Goal: Task Accomplishment & Management: Use online tool/utility

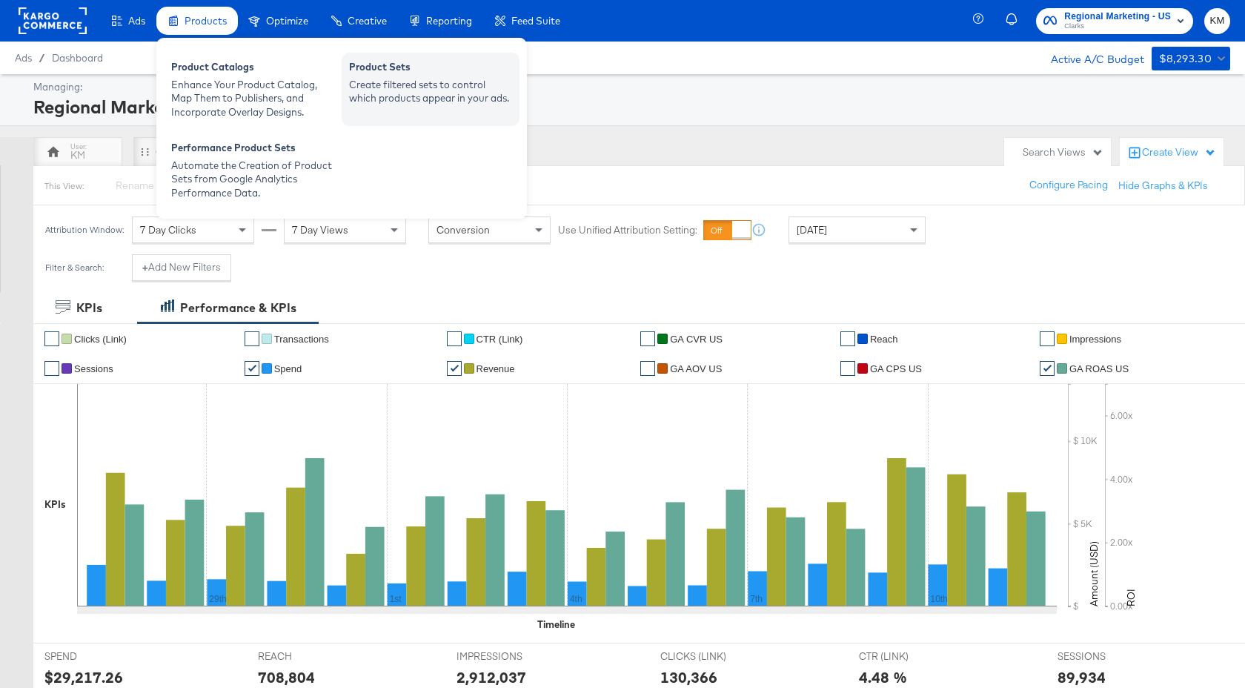
click at [394, 85] on div "Create filtered sets to control which products appear in your ads." at bounding box center [430, 91] width 163 height 27
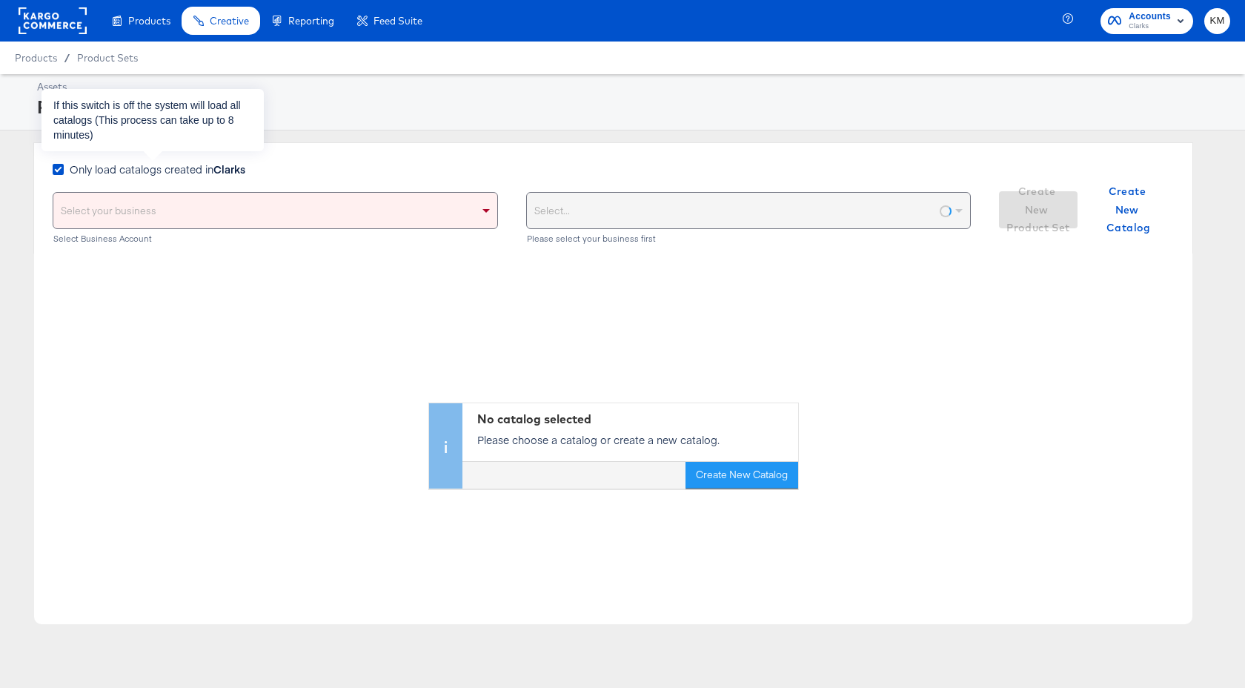
click at [204, 170] on span "Only load catalogs created in Clarks" at bounding box center [158, 169] width 176 height 15
click at [0, 0] on input "Only load catalogs created in Clarks" at bounding box center [0, 0] width 0 height 0
click at [215, 219] on div "Select your business" at bounding box center [275, 211] width 444 height 36
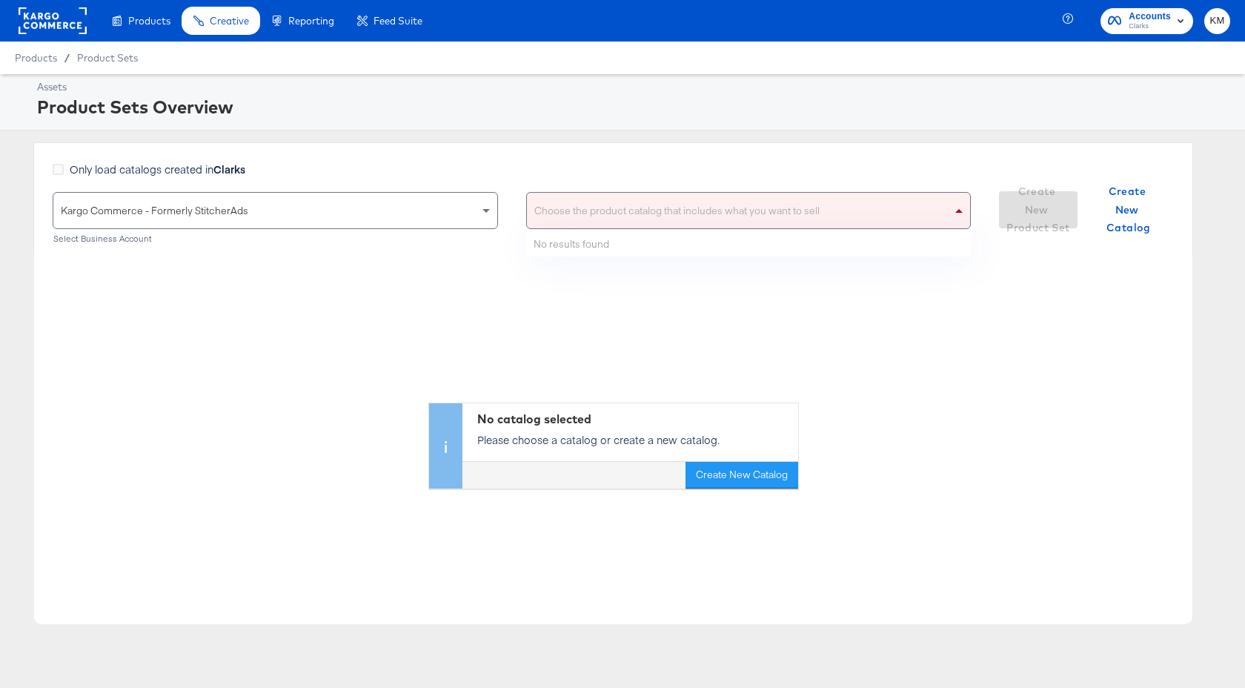
click at [600, 197] on div "Choose the product catalog that includes what you want to sell" at bounding box center [749, 211] width 444 height 36
click at [583, 215] on div "[PERSON_NAME]" at bounding box center [733, 211] width 413 height 36
type input "clarks"
click at [595, 162] on div "Only load catalogs created in Clarks" at bounding box center [512, 177] width 918 height 30
click at [590, 213] on div "Choose the product catalog that includes what you want to sell" at bounding box center [749, 211] width 444 height 36
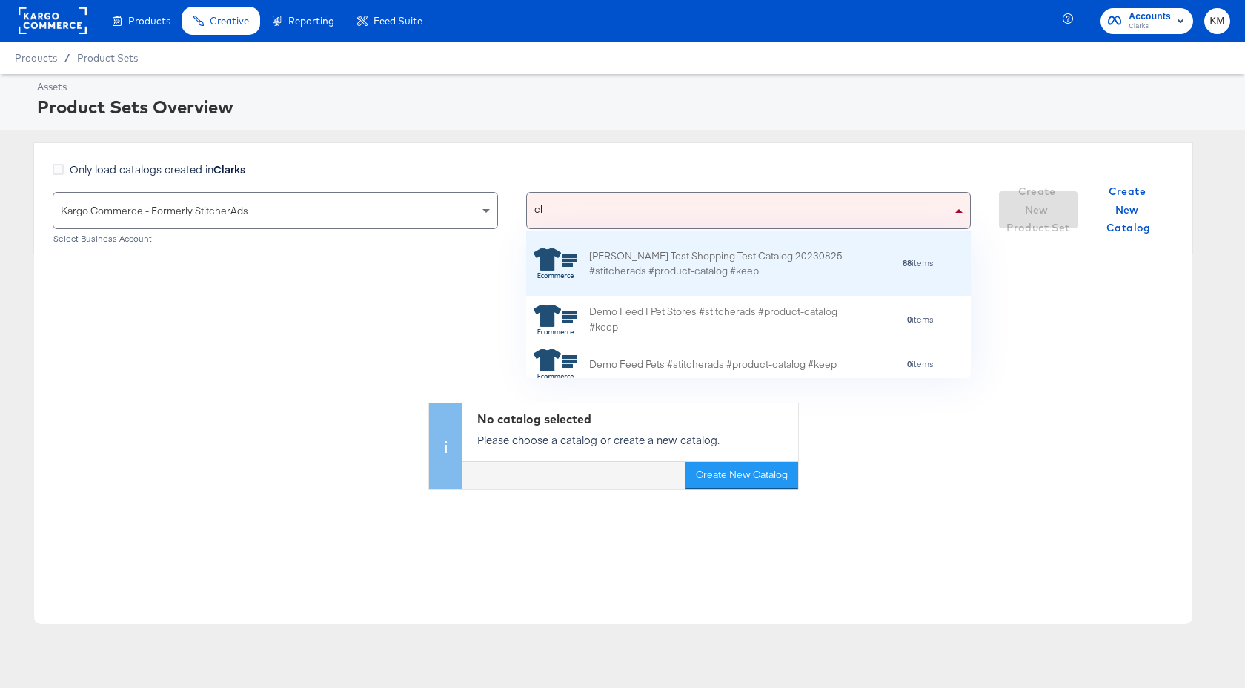
scroll to position [47, 445]
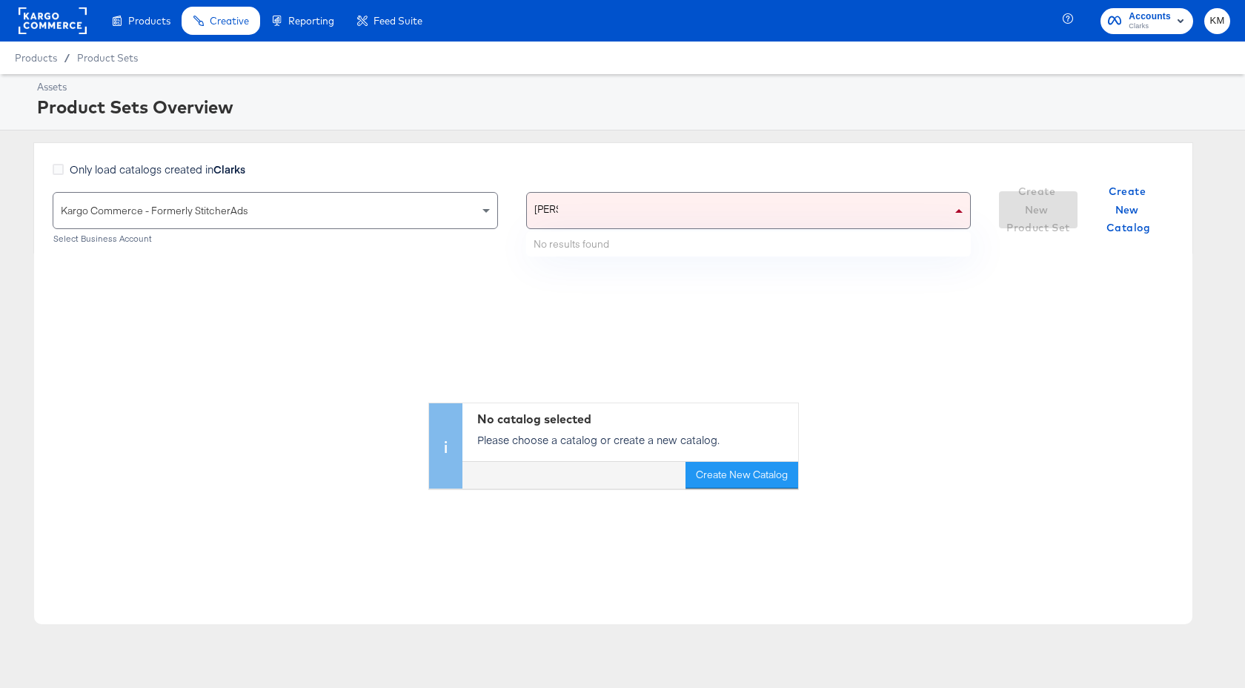
type input "clarks"
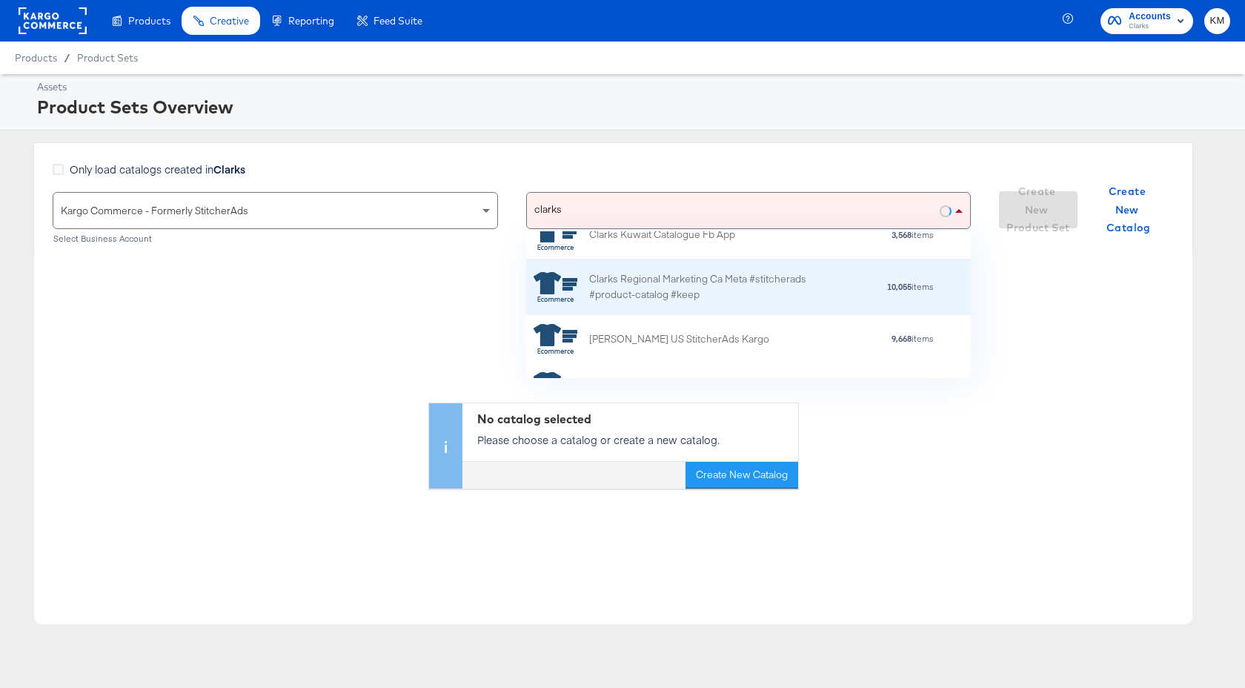
scroll to position [84, 0]
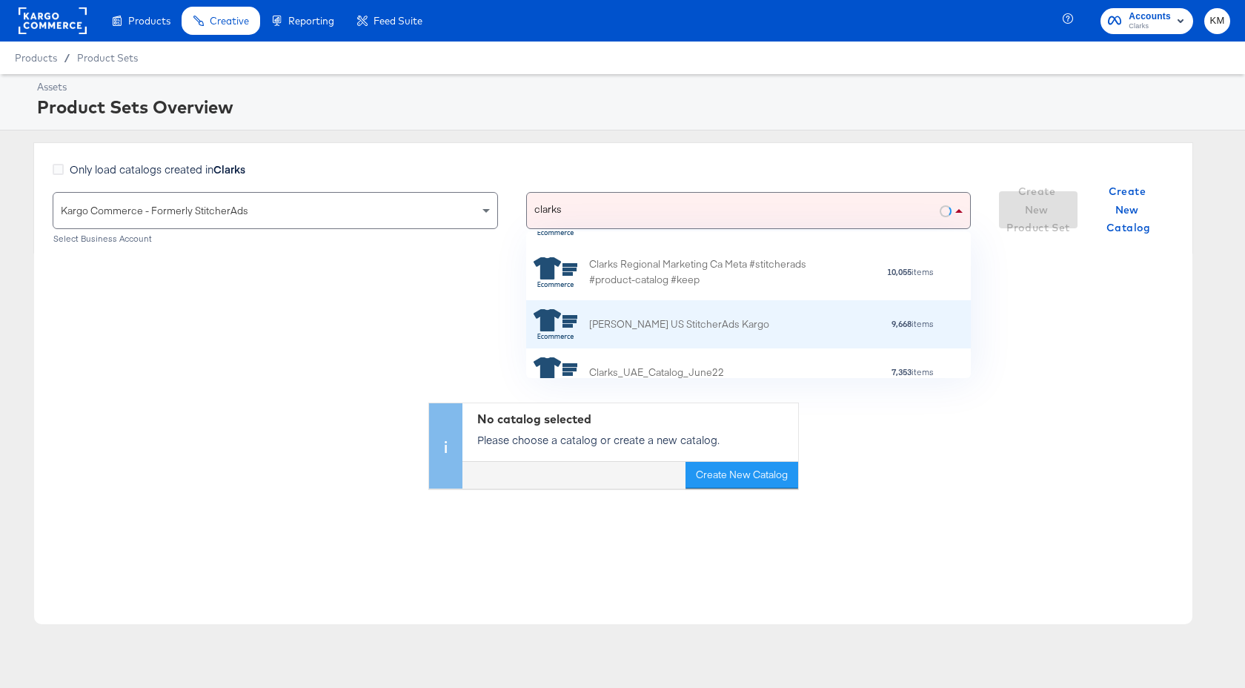
click at [669, 319] on div "[PERSON_NAME] US StitcherAds Kargo" at bounding box center [679, 324] width 180 height 16
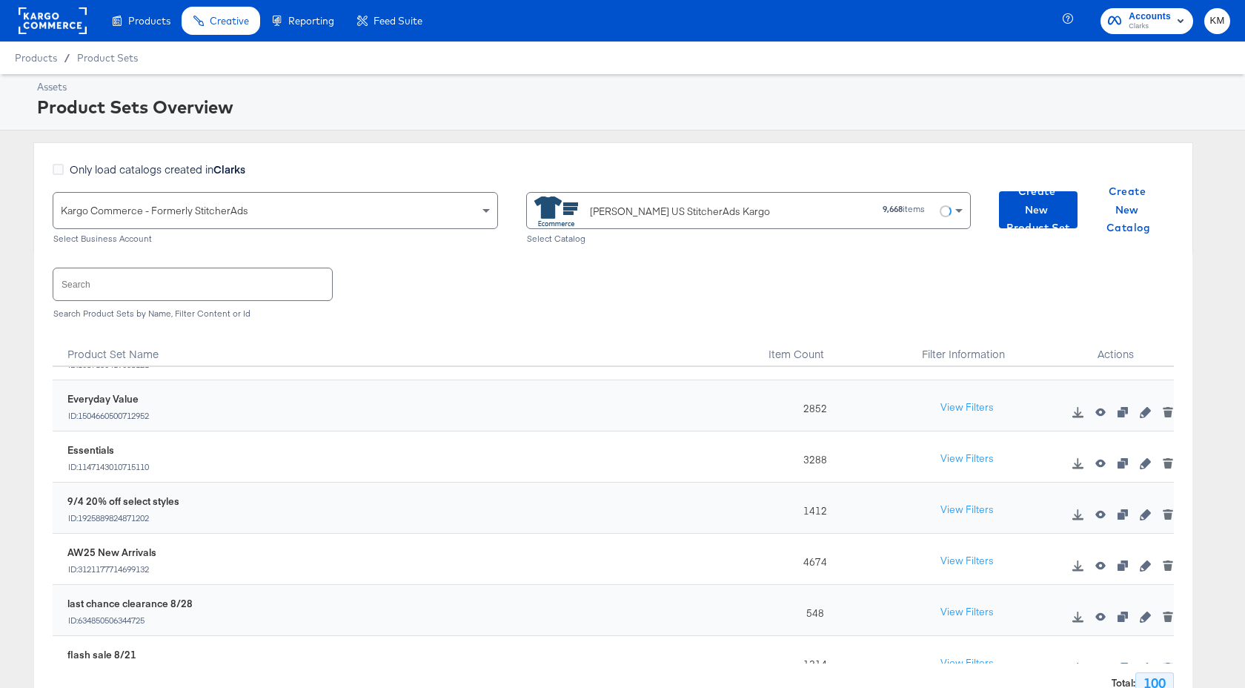
scroll to position [156, 0]
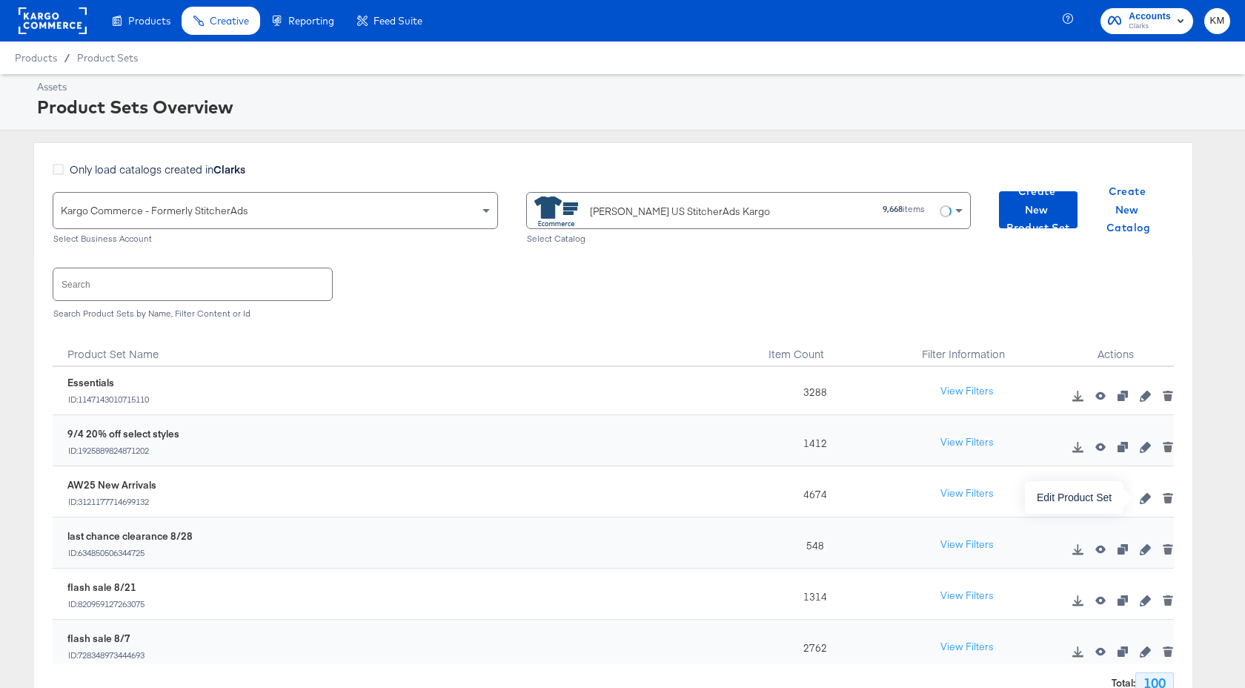
click at [1146, 499] on icon "button" at bounding box center [1144, 498] width 10 height 10
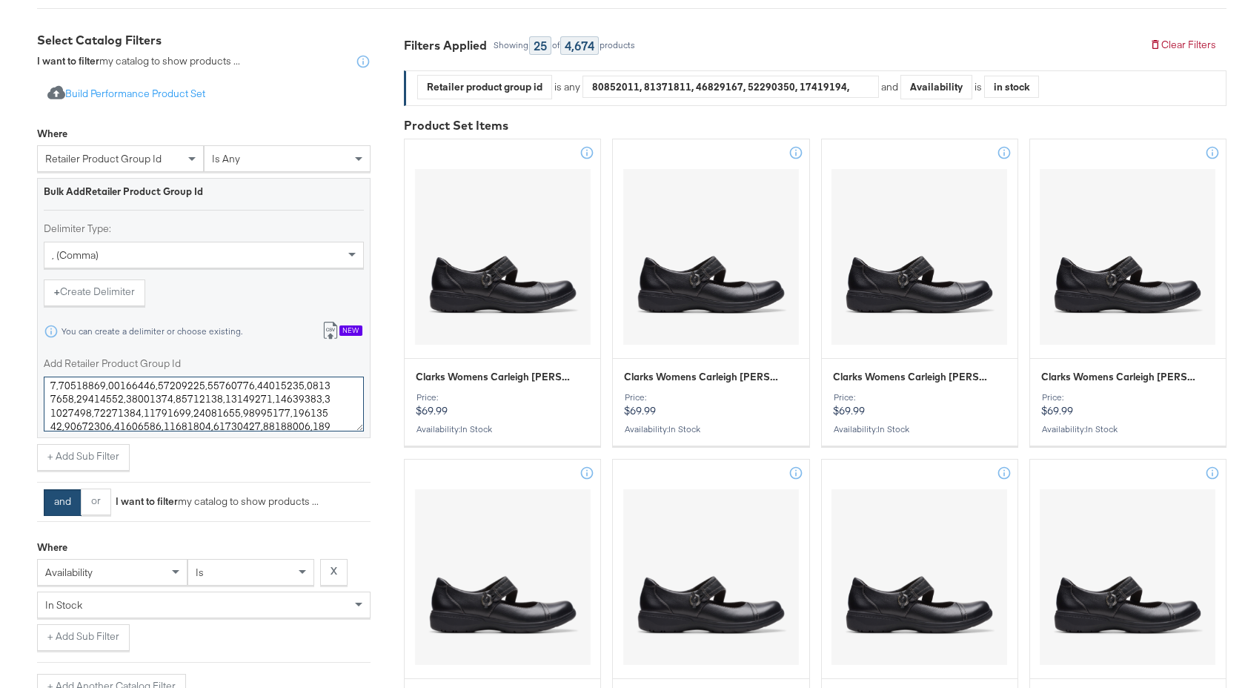
scroll to position [1073, 0]
drag, startPoint x: 50, startPoint y: 393, endPoint x: 317, endPoint y: 453, distance: 273.5
click at [317, 453] on div "Where retailer product group id is any Bulk Add Retailer Product Group Id Delim…" at bounding box center [203, 294] width 333 height 350
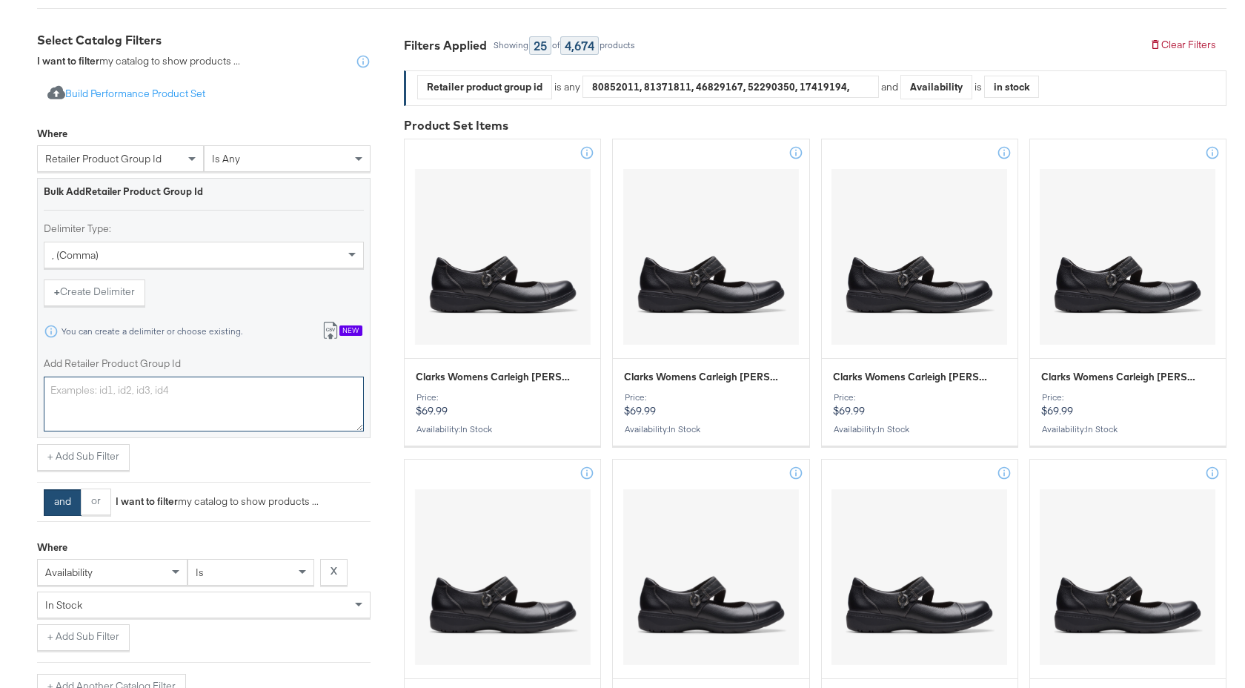
scroll to position [0, 0]
paste textarea "26184064,26184065,26184066,26184068,26184067,26184069,26184070,26183248,2618398…"
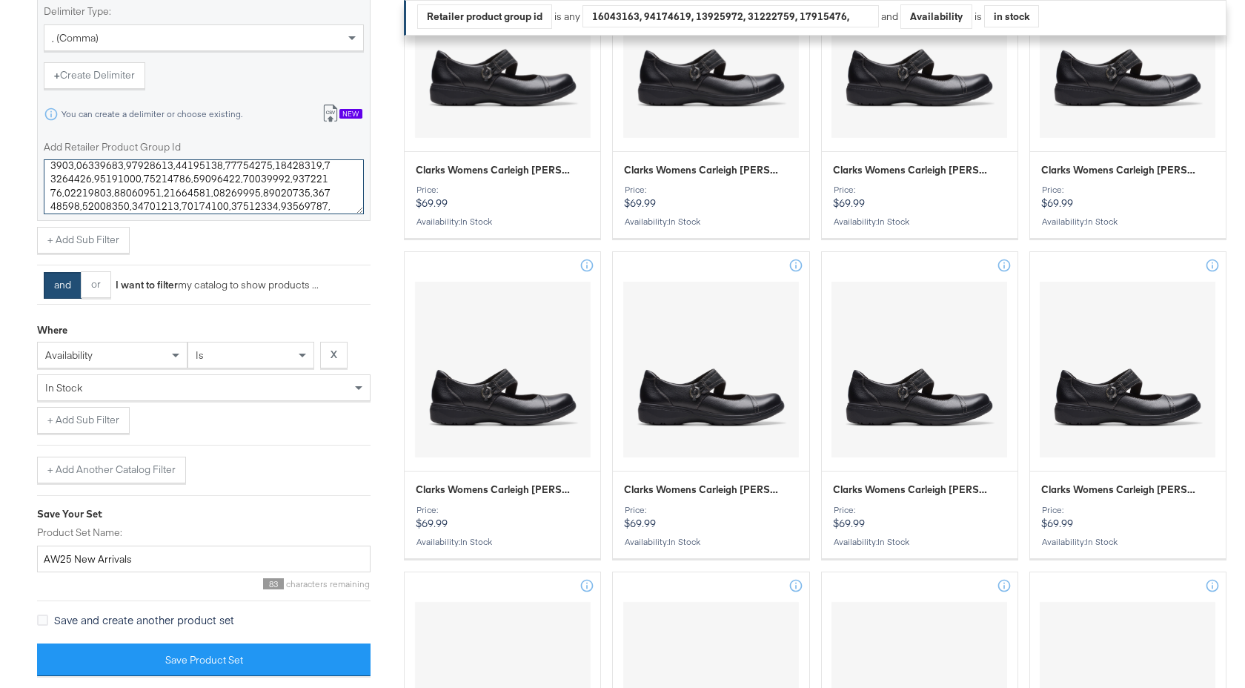
scroll to position [818, 0]
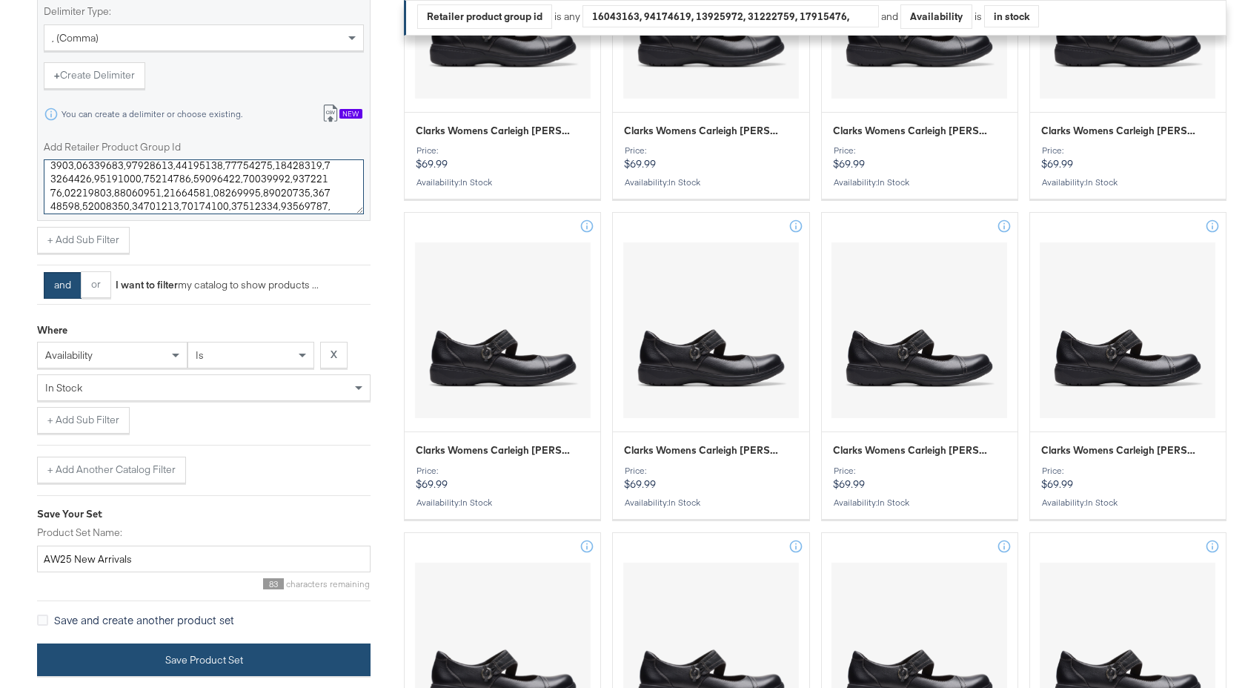
type textarea "26184064,26184065,26184066,26184068,26184067,26184069,26184070,26183248,2618398…"
click at [264, 654] on button "Save Product Set" at bounding box center [203, 659] width 333 height 33
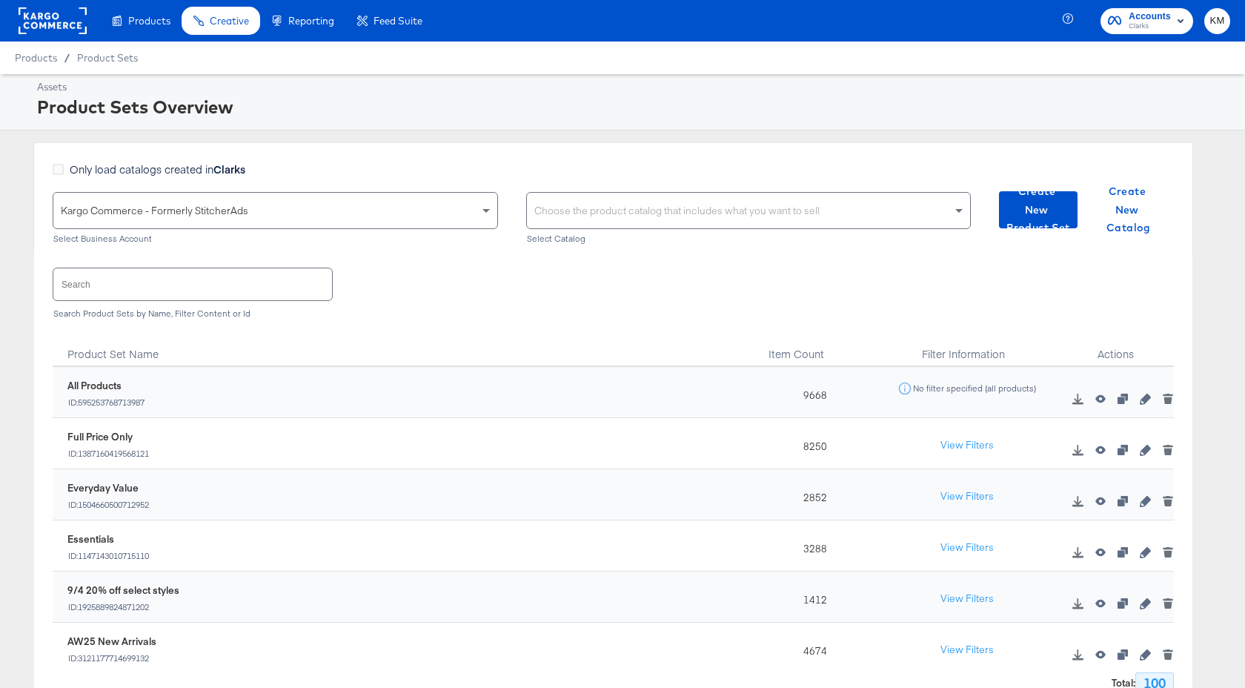
click at [568, 210] on div "Choose the product catalog that includes what you want to sell" at bounding box center [749, 211] width 444 height 36
click at [584, 213] on div "clar clar" at bounding box center [733, 211] width 413 height 36
click at [555, 213] on div "clar clar" at bounding box center [543, 211] width 33 height 36
type input "[PERSON_NAME]"
click at [564, 302] on div "Search Search Product Sets by Name, Filter Content or Id" at bounding box center [613, 291] width 1121 height 76
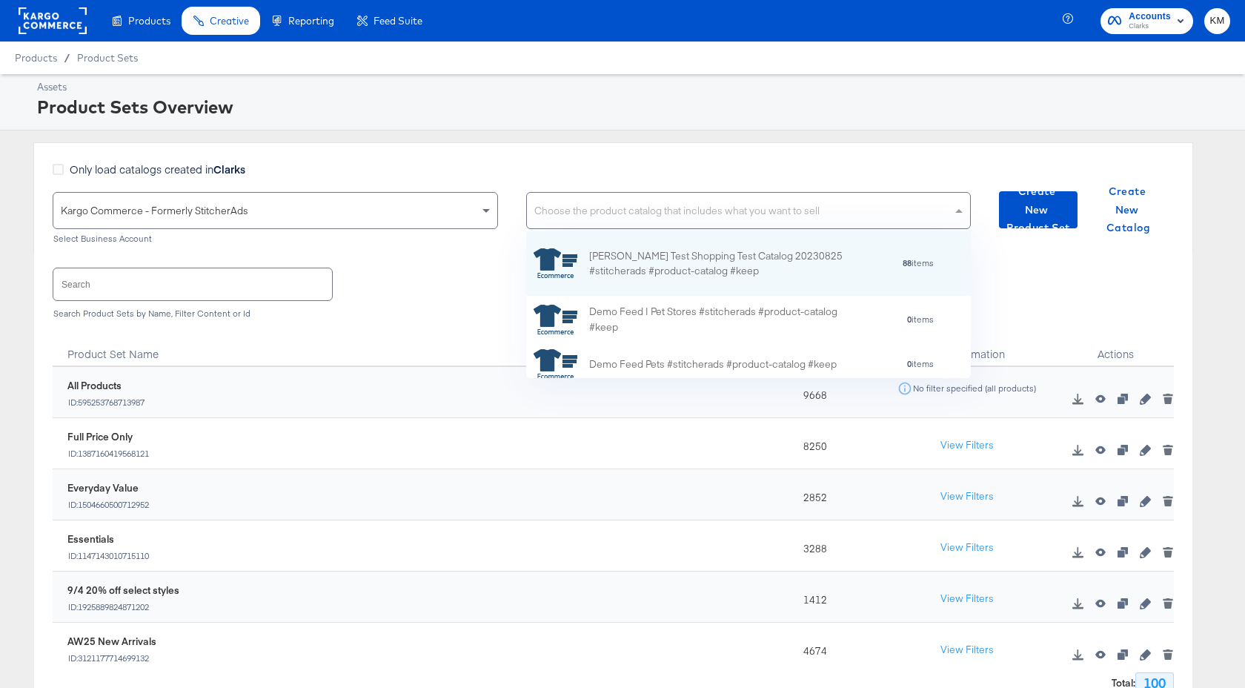
click at [573, 204] on div "Choose the product catalog that includes what you want to sell" at bounding box center [749, 211] width 444 height 36
type input "cl"
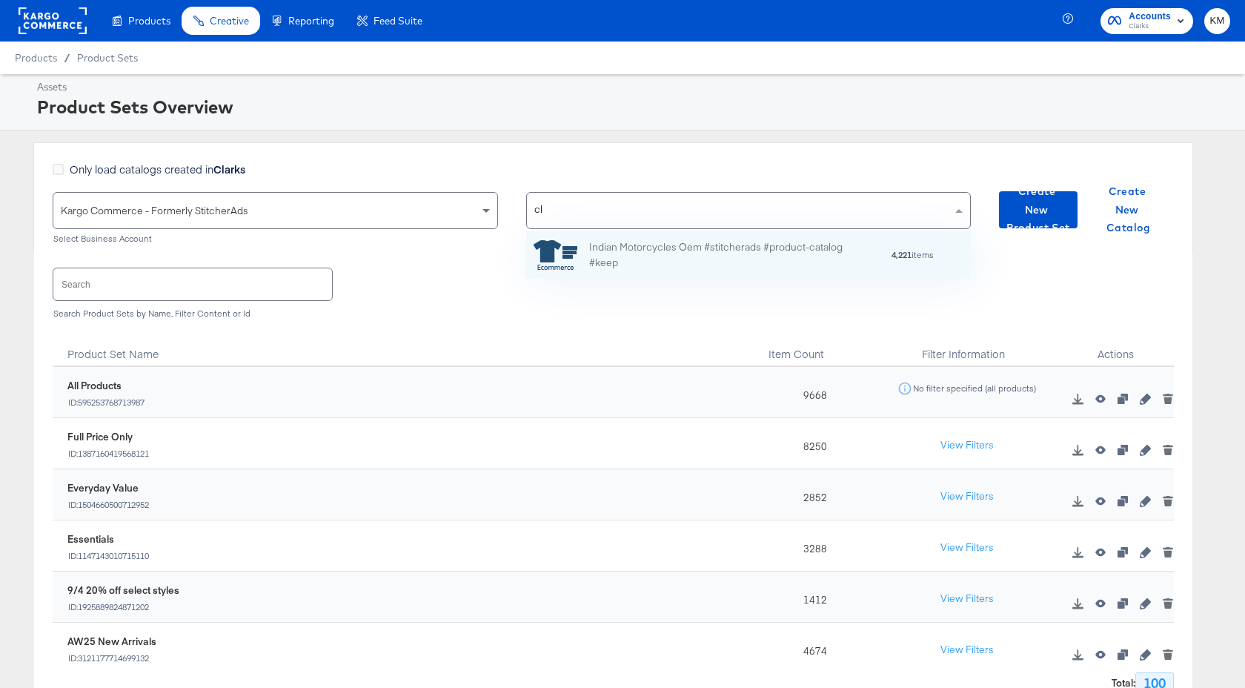
scroll to position [47, 445]
click at [445, 277] on div "Search Search Product Sets by Name, Filter Content or Id" at bounding box center [613, 291] width 1121 height 76
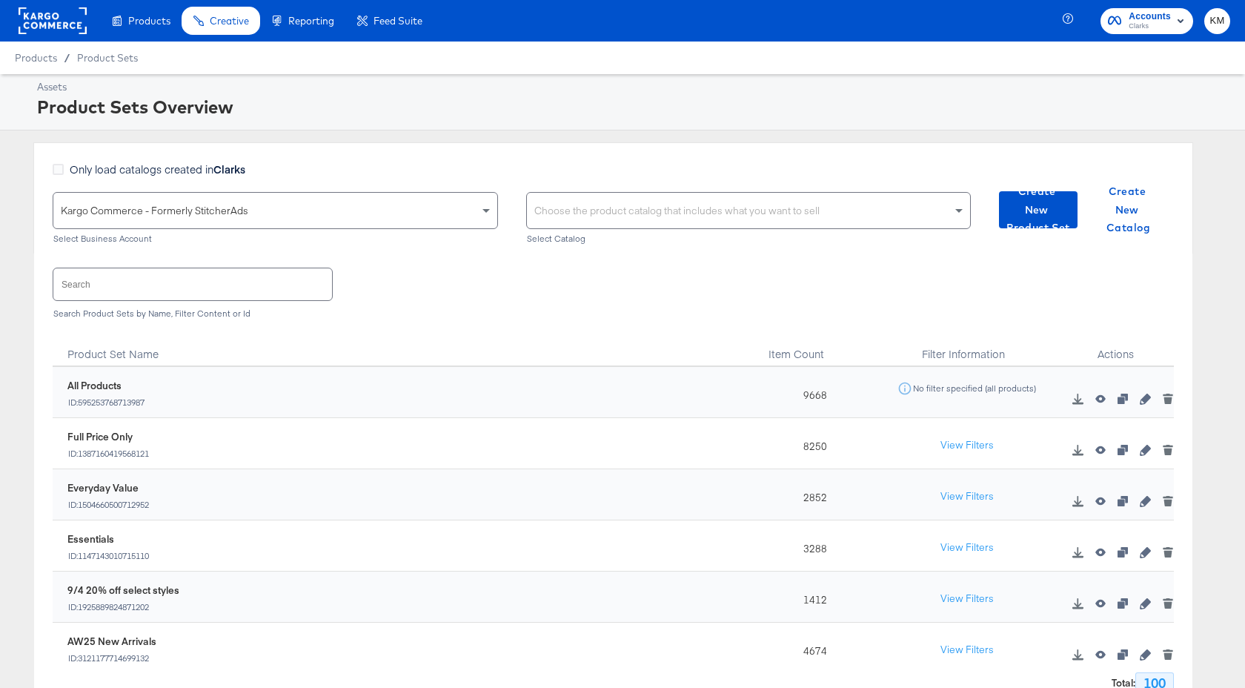
click at [445, 277] on div "Search Search Product Sets by Name, Filter Content or Id" at bounding box center [613, 291] width 1121 height 76
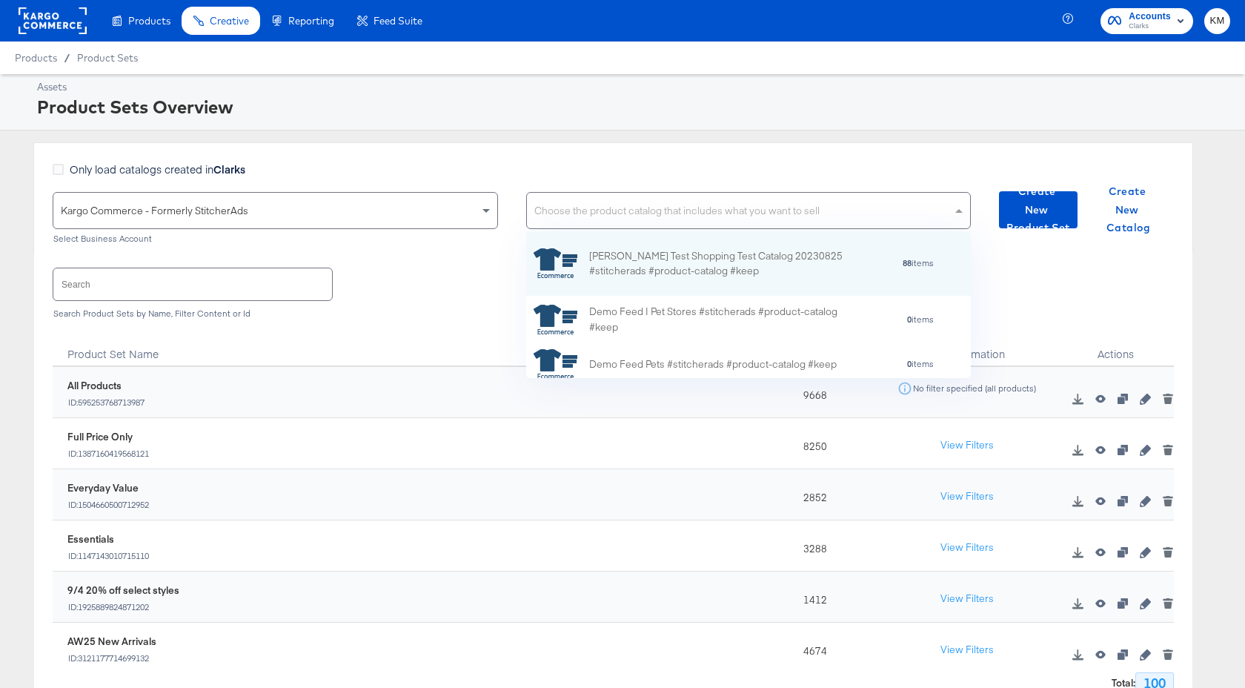
click at [587, 213] on div "Choose the product catalog that includes what you want to sell" at bounding box center [749, 211] width 444 height 36
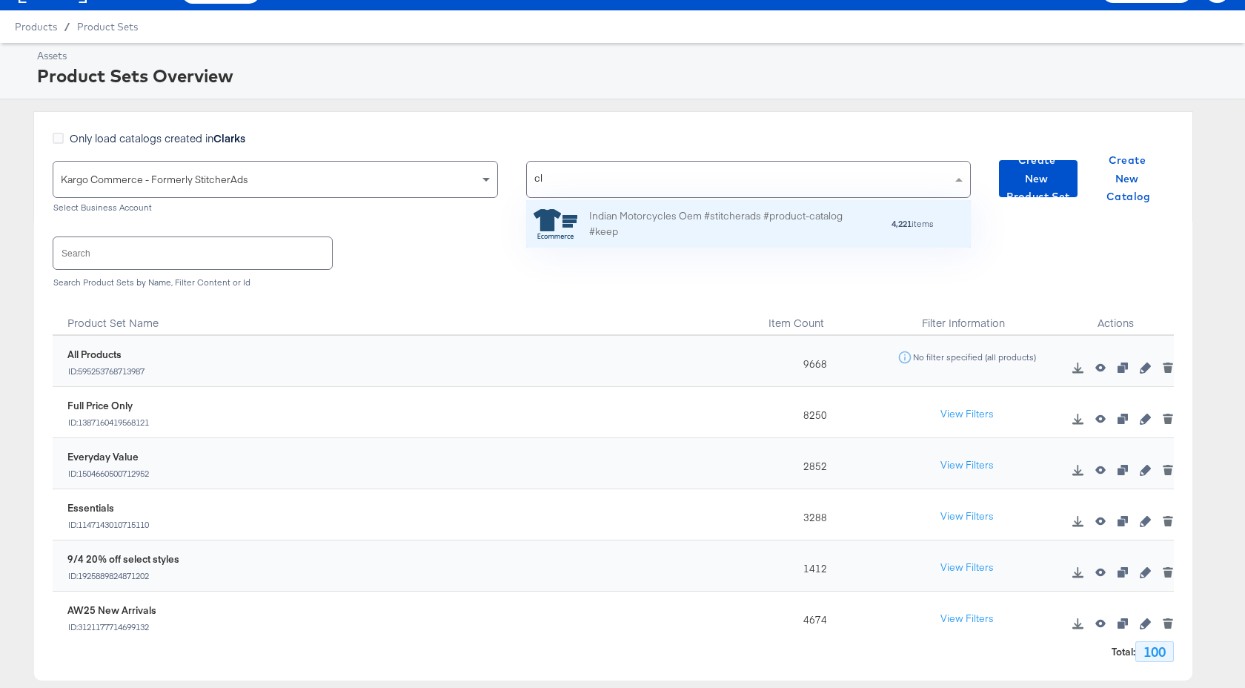
scroll to position [33, 0]
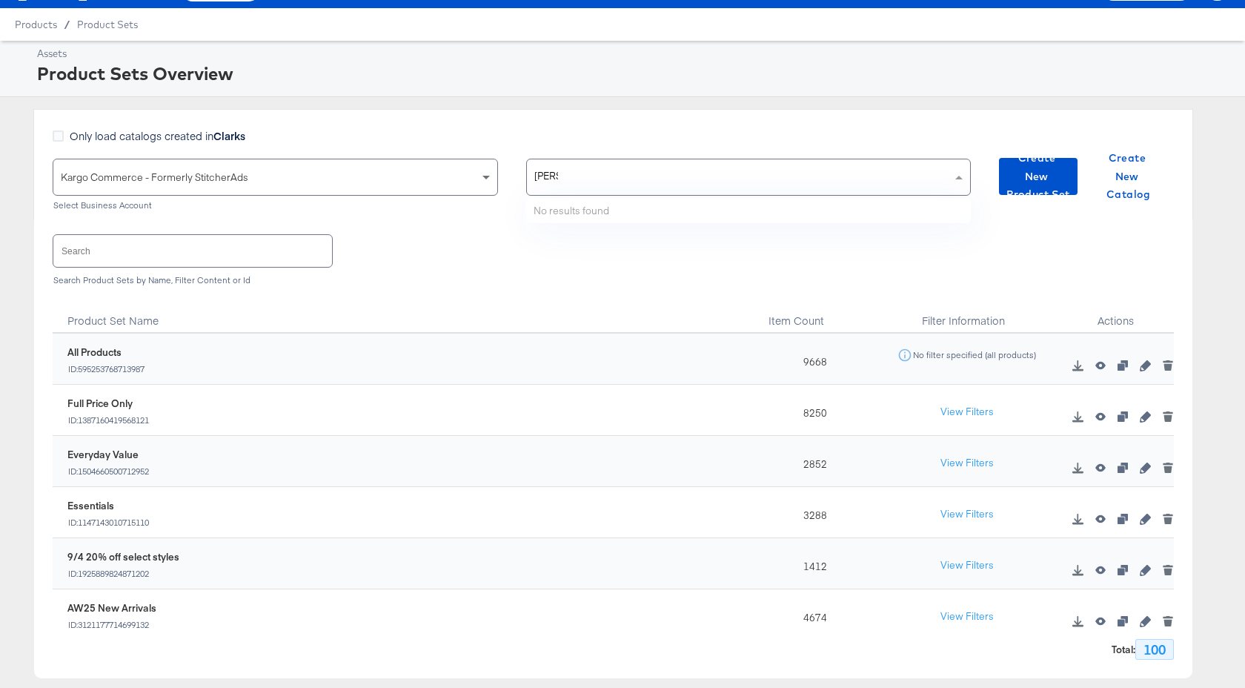
type input "clarks"
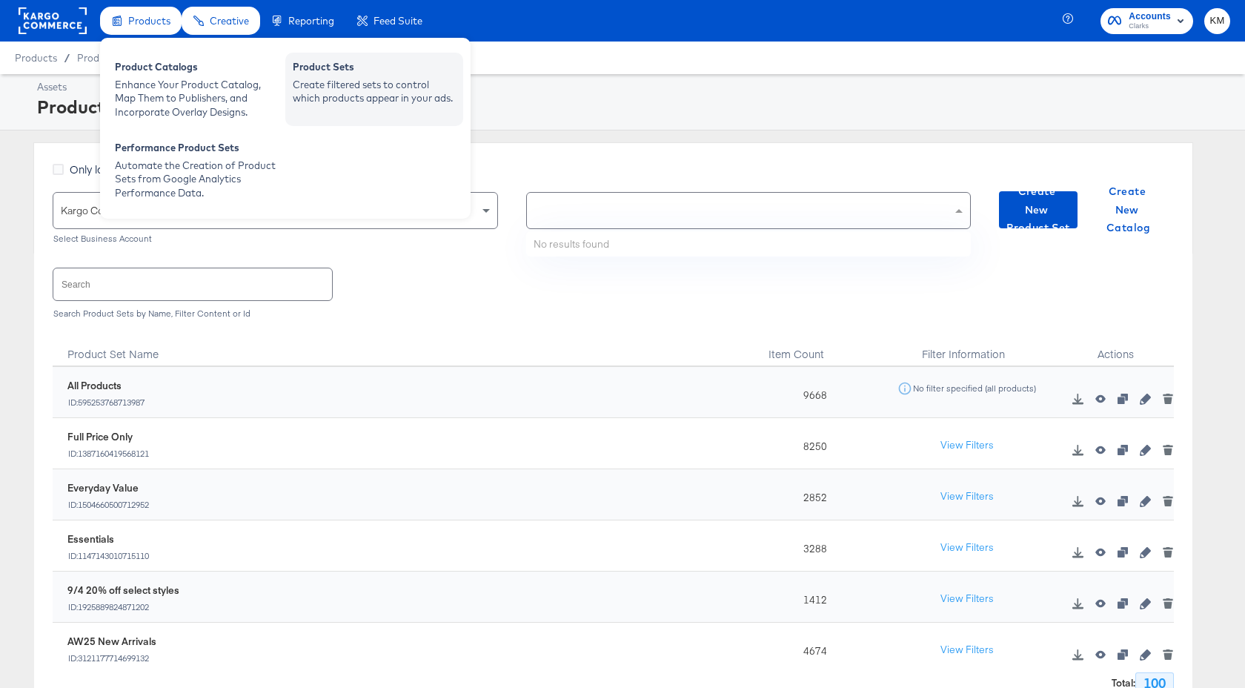
click at [288, 84] on div "Product Sets Create filtered sets to control which products appear in your ads." at bounding box center [374, 89] width 178 height 73
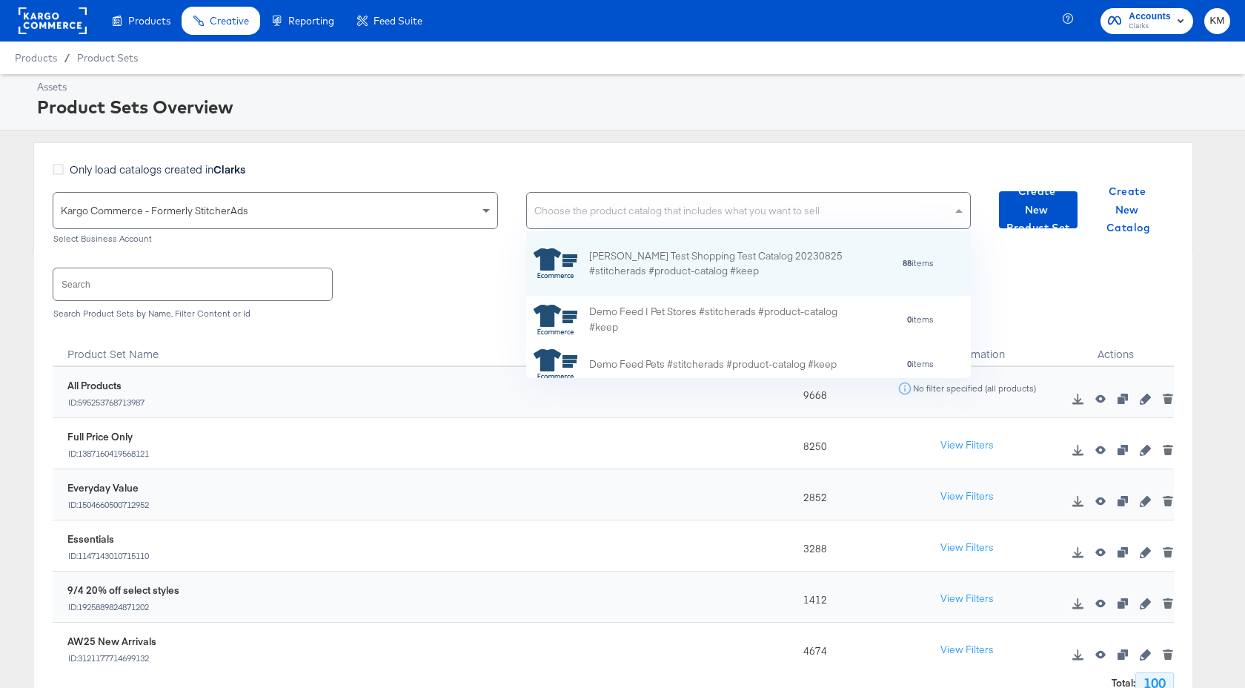
click at [599, 209] on div "Choose the product catalog that includes what you want to sell" at bounding box center [749, 211] width 444 height 36
type input "c"
click at [160, 207] on span "Kargo Commerce - Formerly StitcherAds" at bounding box center [154, 210] width 187 height 13
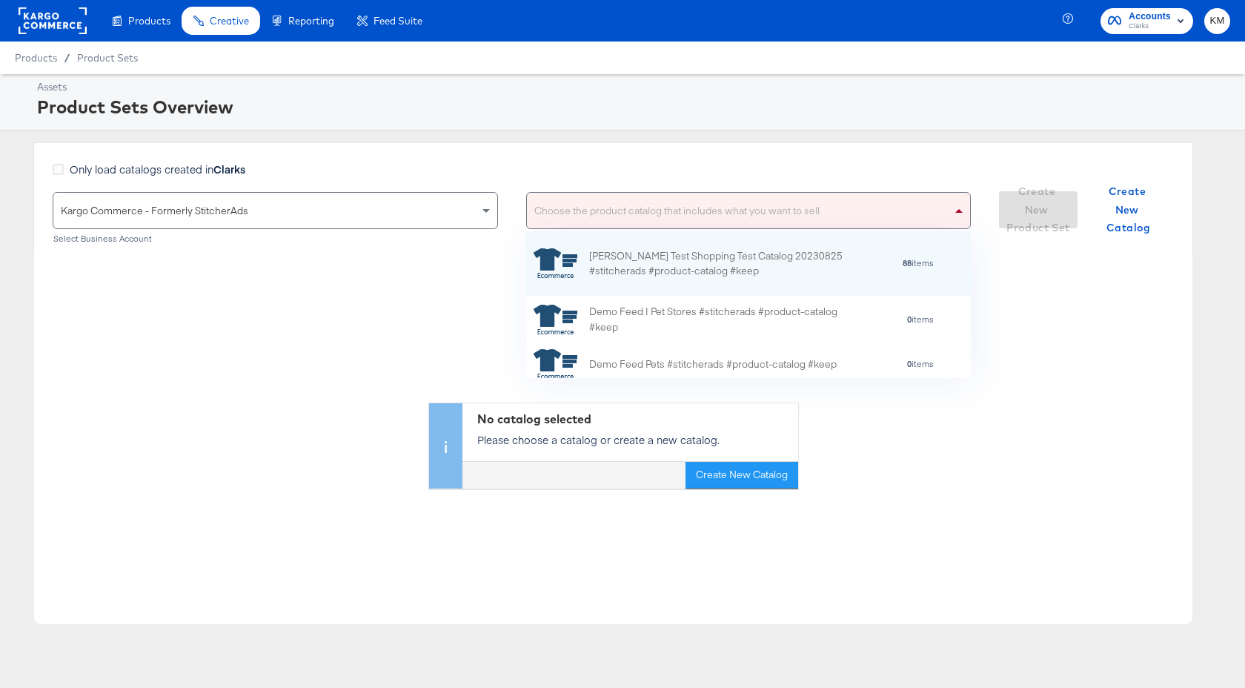
click at [601, 208] on div "Choose the product catalog that includes what you want to sell" at bounding box center [749, 211] width 444 height 36
type input "cl"
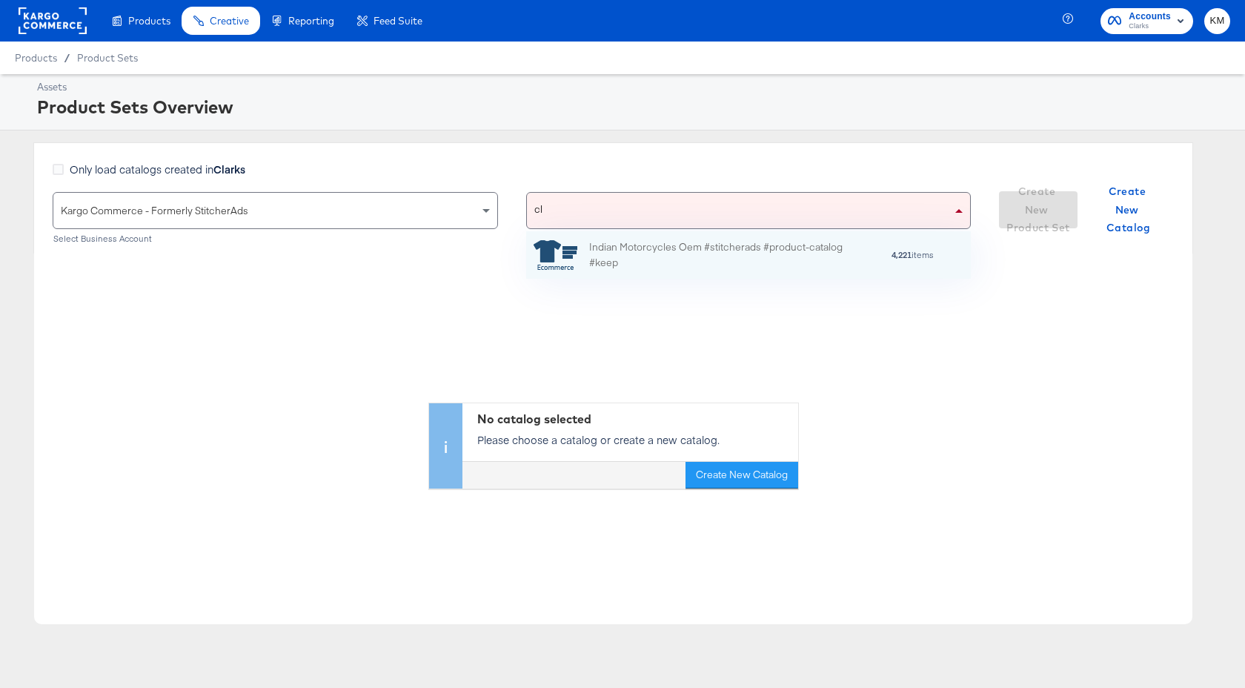
scroll to position [0, 0]
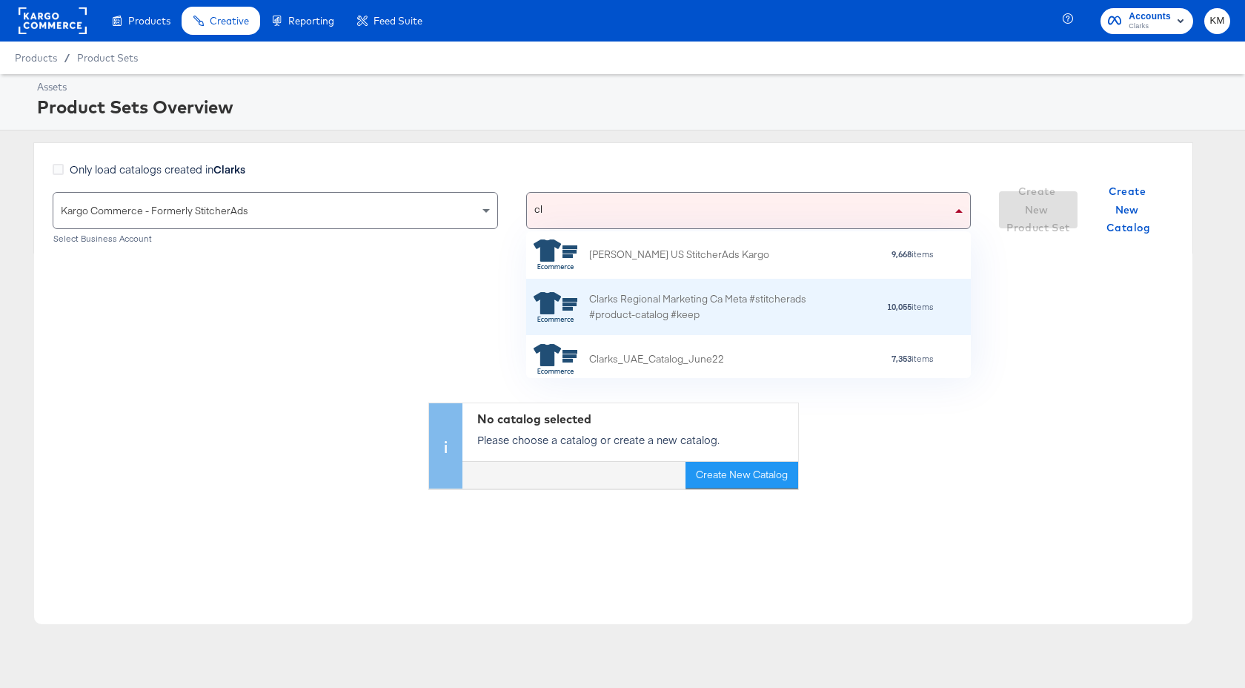
click at [677, 305] on div "Clarks Regional Marketing Ca Meta #stitcherads #product-catalog #keep" at bounding box center [718, 306] width 259 height 31
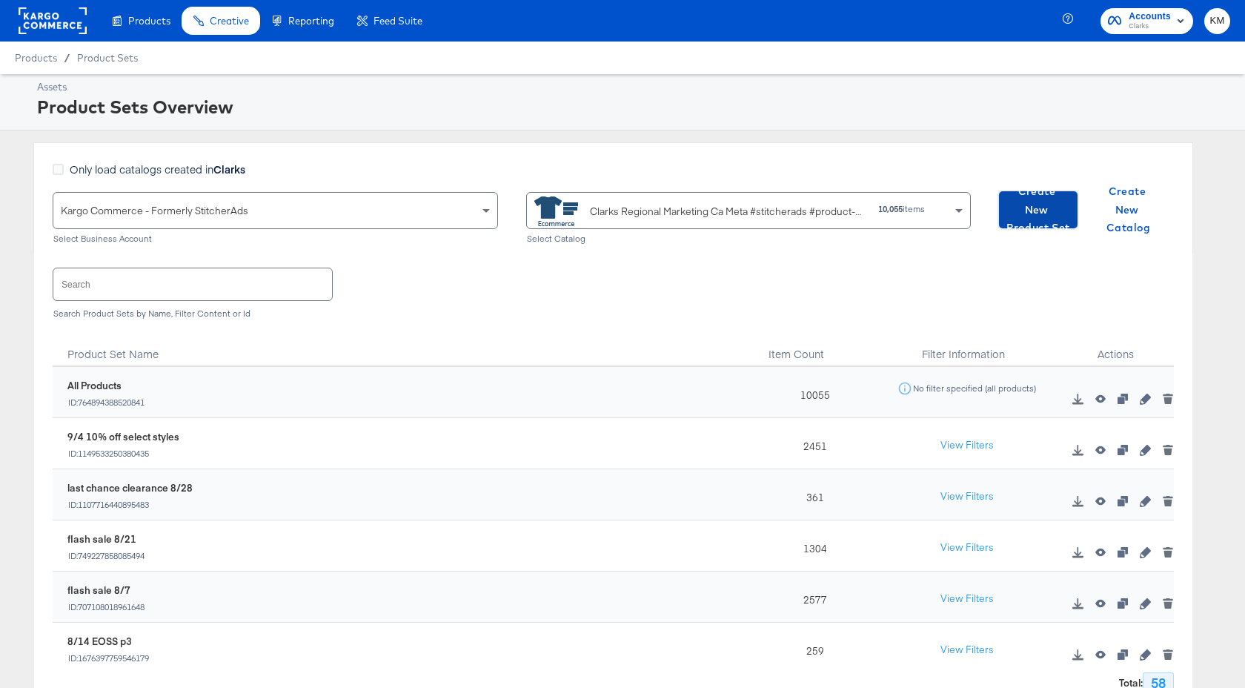
click at [1062, 213] on span "Create New Product Set" at bounding box center [1038, 209] width 67 height 55
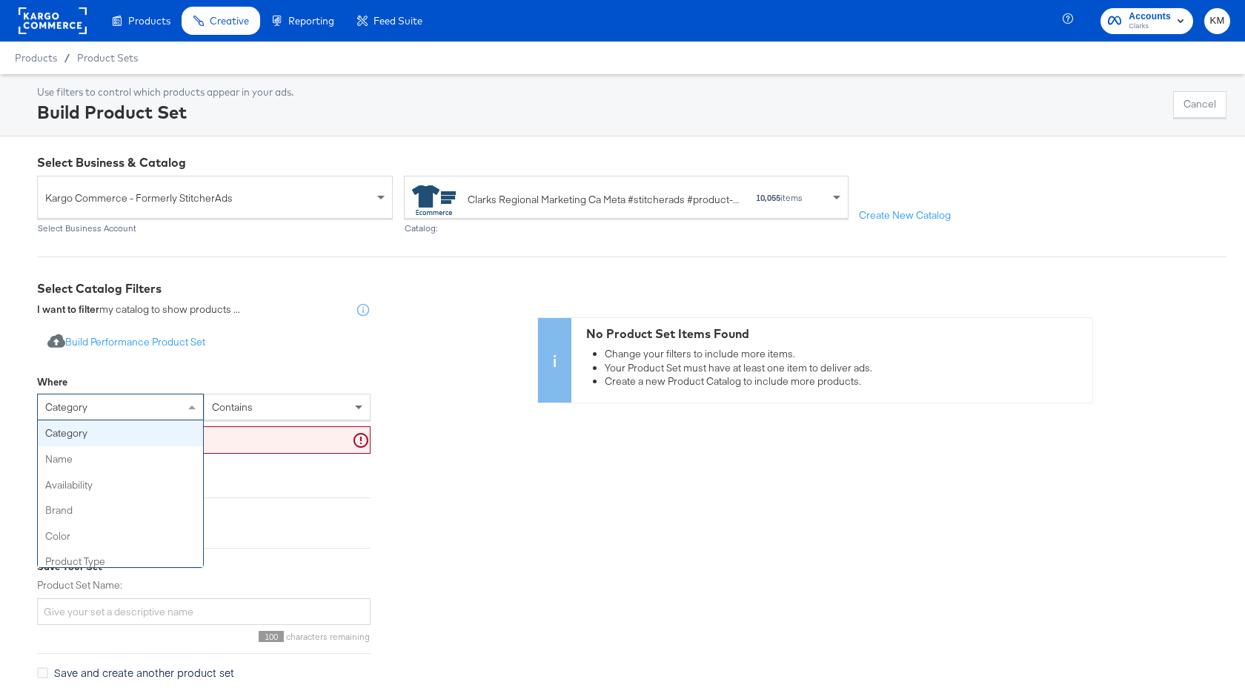
click at [181, 410] on div "category" at bounding box center [120, 406] width 165 height 25
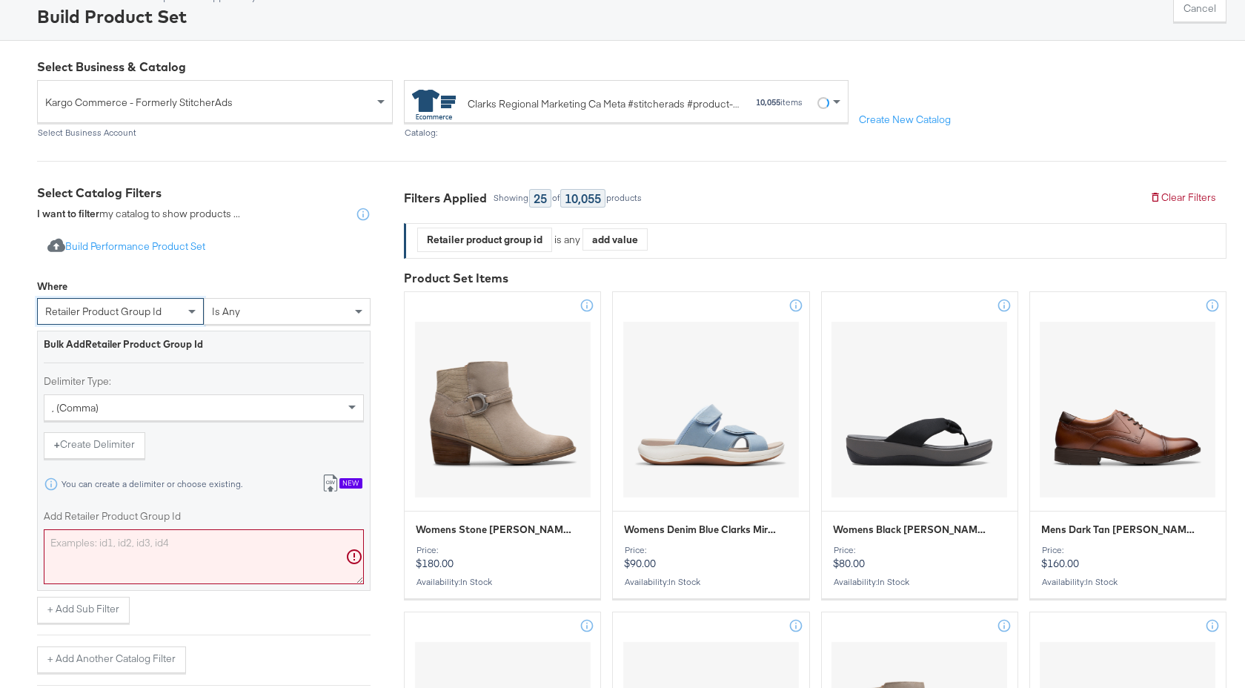
scroll to position [183, 0]
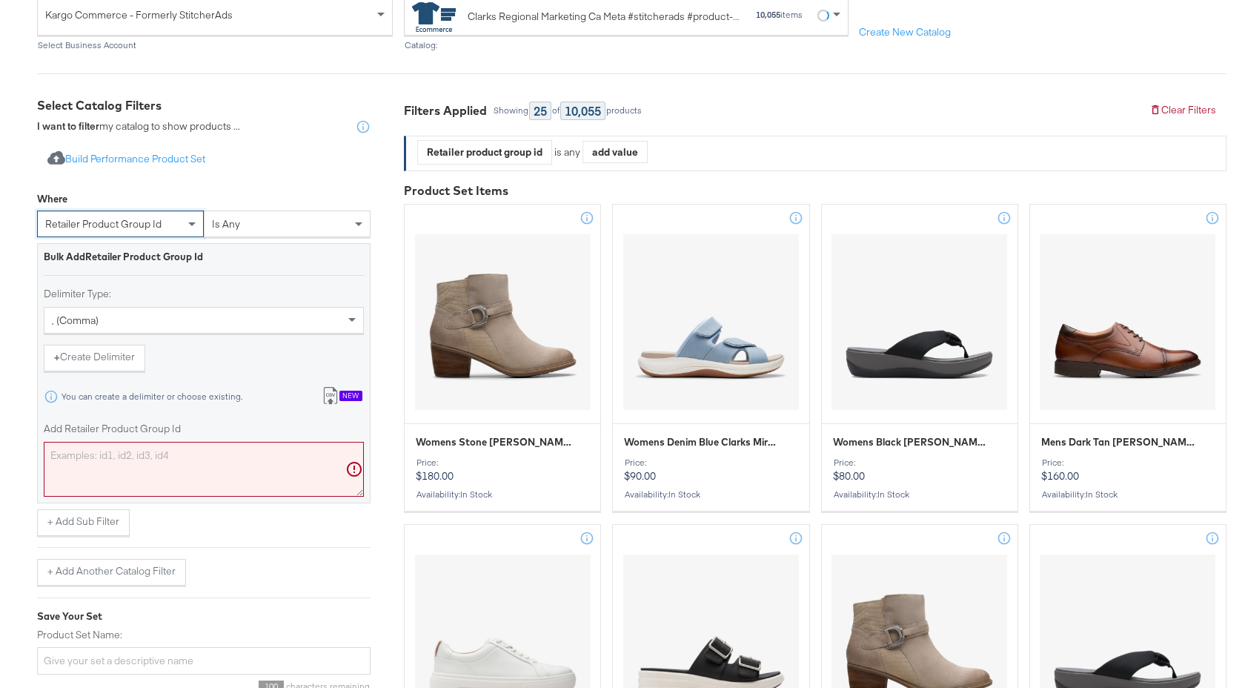
click at [182, 470] on textarea "Add Retailer Product Group Id" at bounding box center [204, 469] width 320 height 55
paste textarea "26184064,26184065,26184066,26184068,26184067,26184069,26184070,26183248,2618398…"
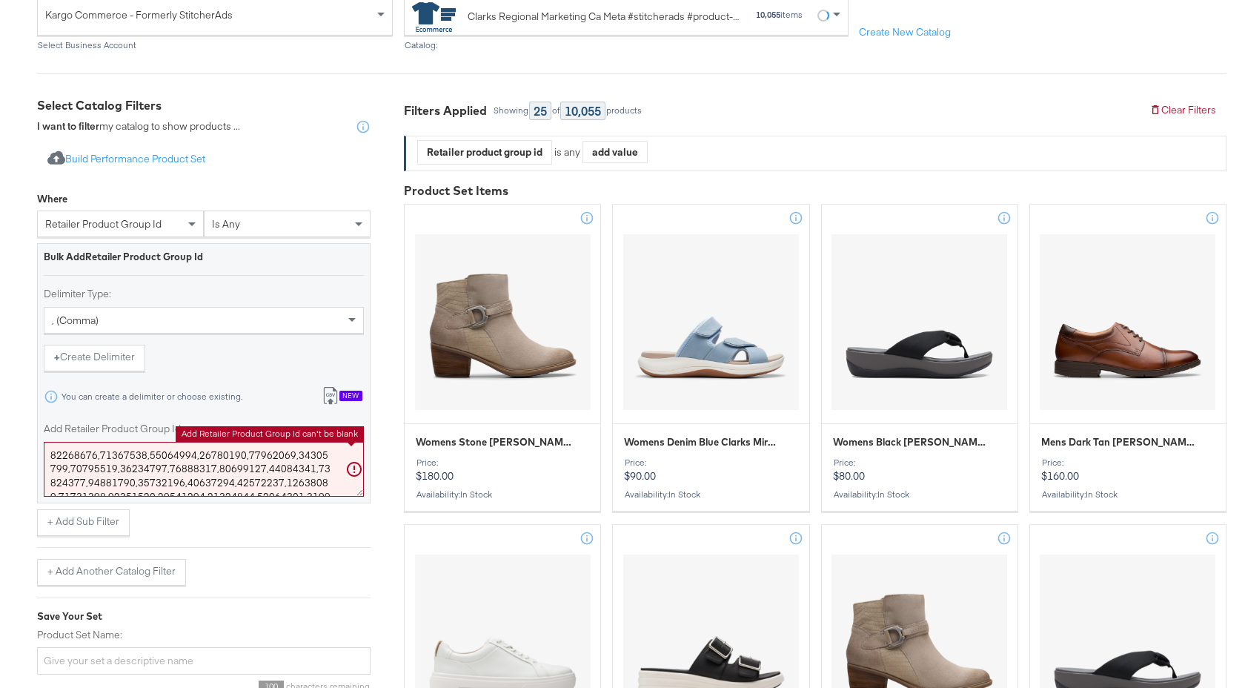
scroll to position [943, 0]
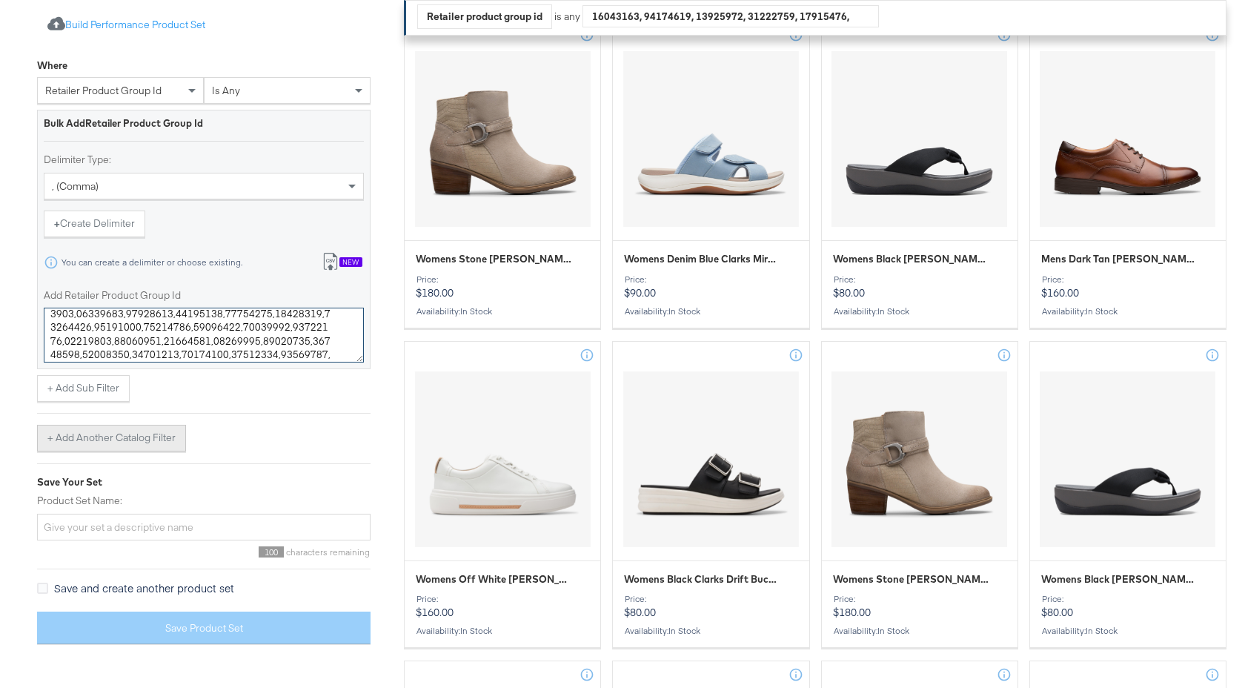
type textarea "26184064,26184065,26184066,26184068,26184067,26184069,26184070,26183248,2618398…"
click at [144, 436] on button "+ Add Another Catalog Filter" at bounding box center [111, 438] width 149 height 27
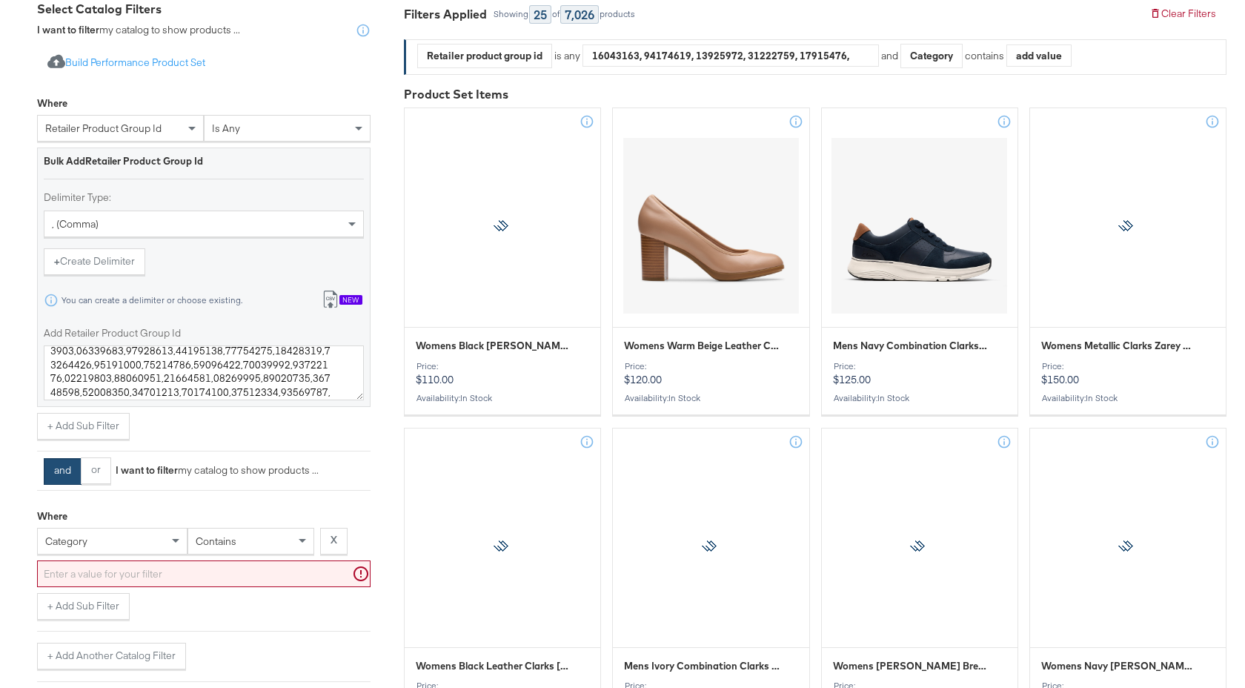
click at [125, 543] on div "category" at bounding box center [112, 541] width 150 height 27
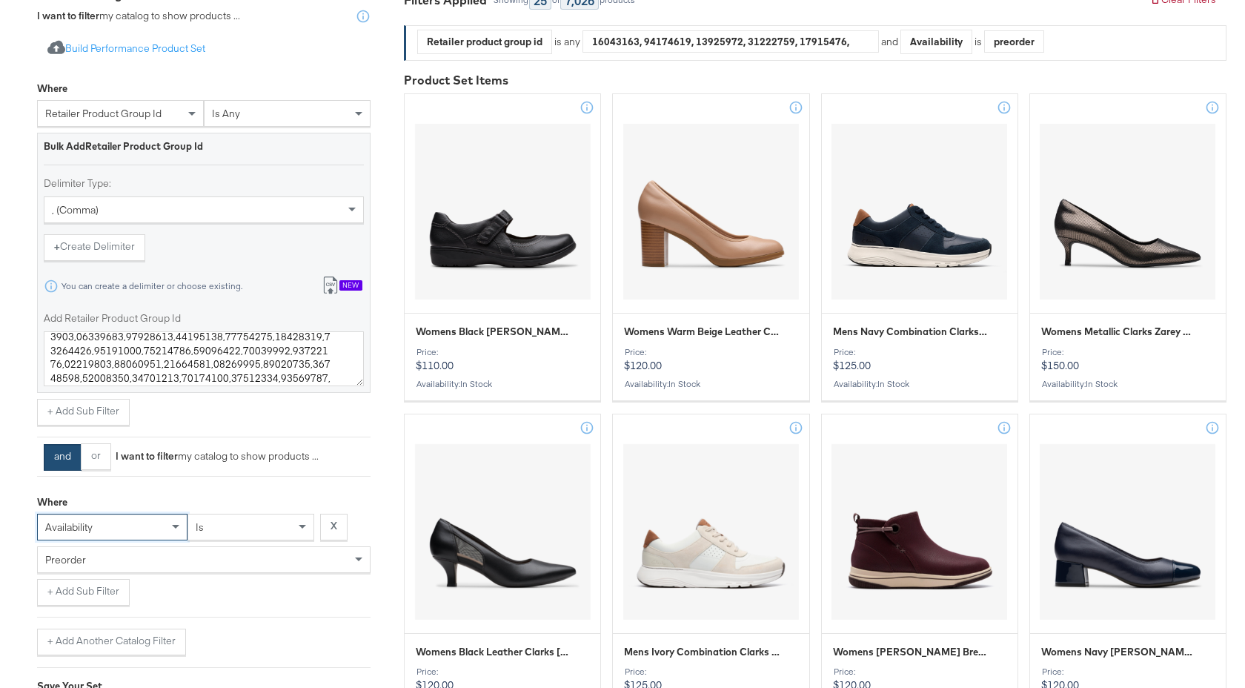
click at [170, 564] on div "preorder" at bounding box center [204, 559] width 332 height 25
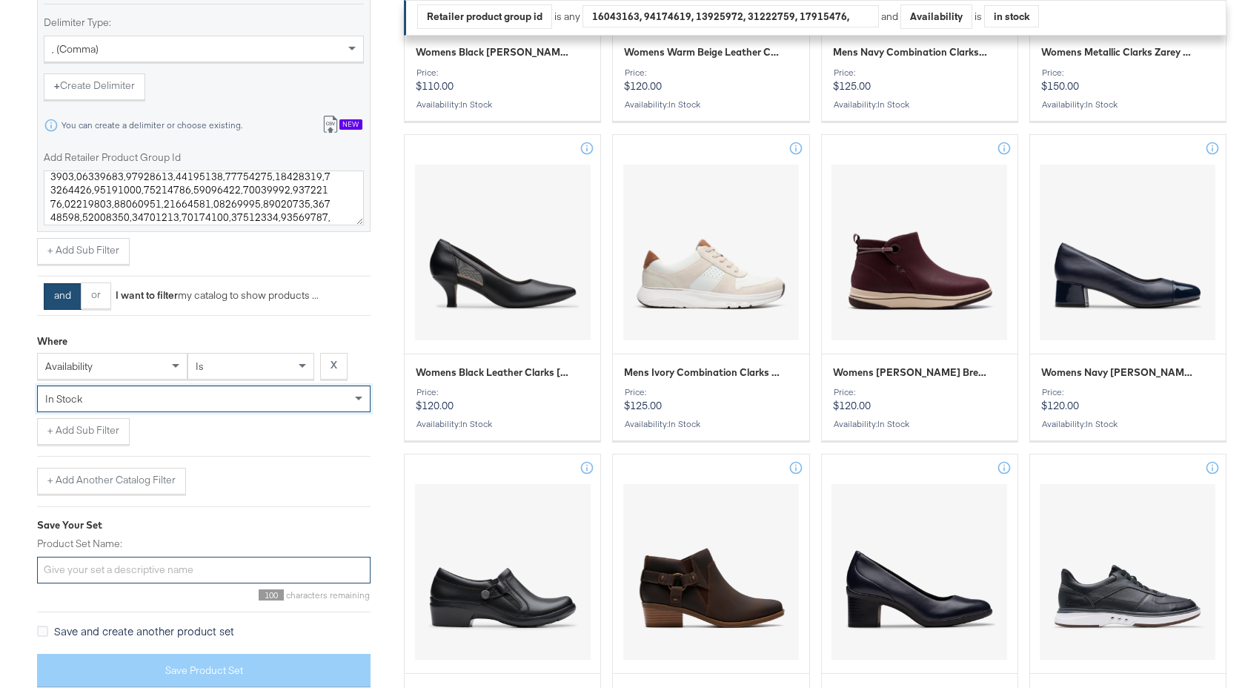
click at [170, 577] on input "Product Set Name:" at bounding box center [203, 569] width 333 height 27
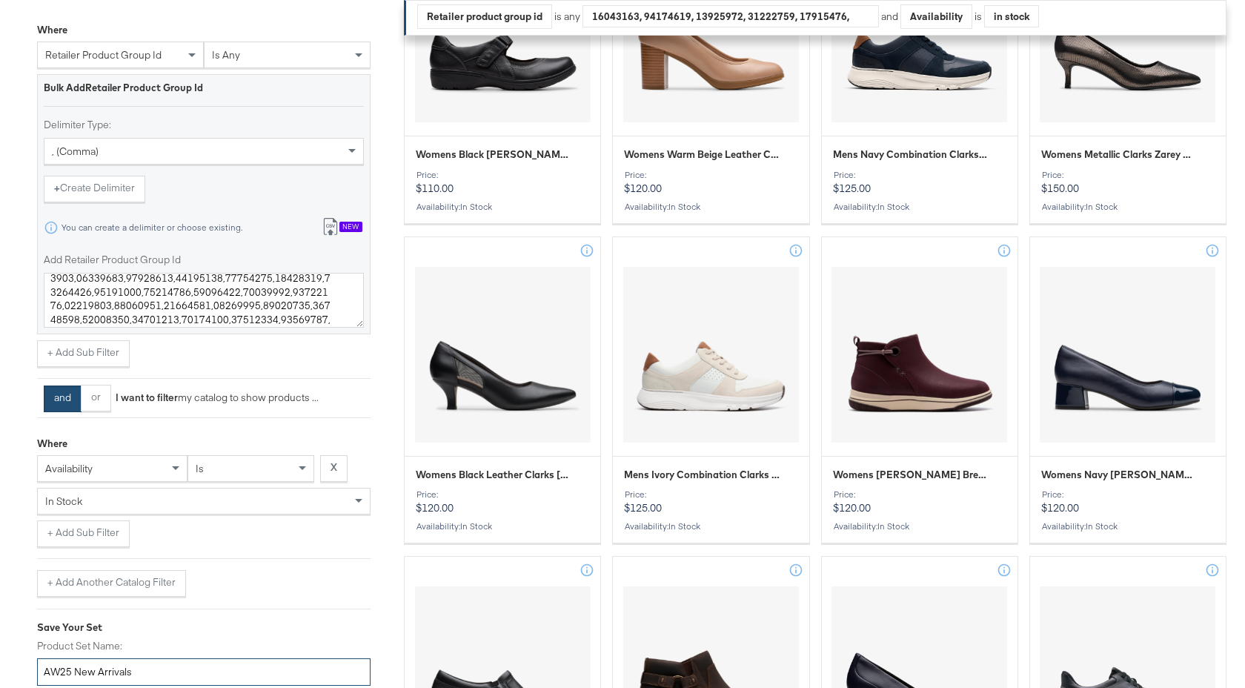
scroll to position [621, 0]
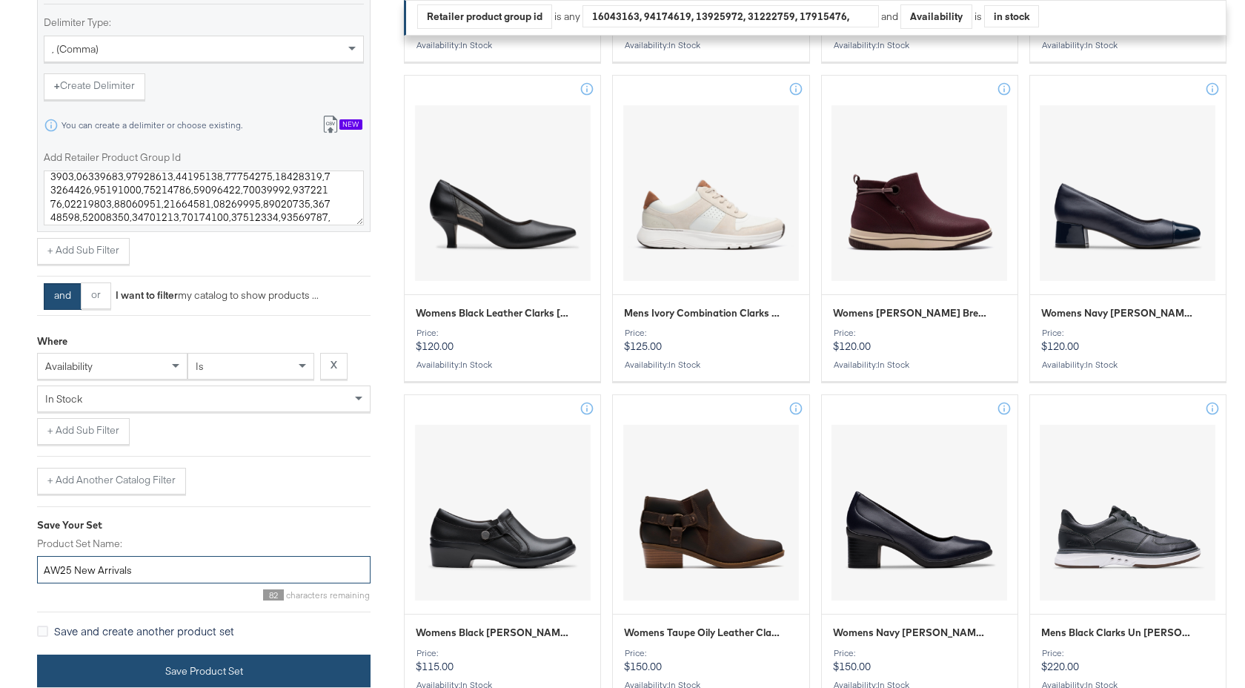
type input "AW25 New Arrivals"
click at [262, 669] on button "Save Product Set" at bounding box center [203, 670] width 333 height 33
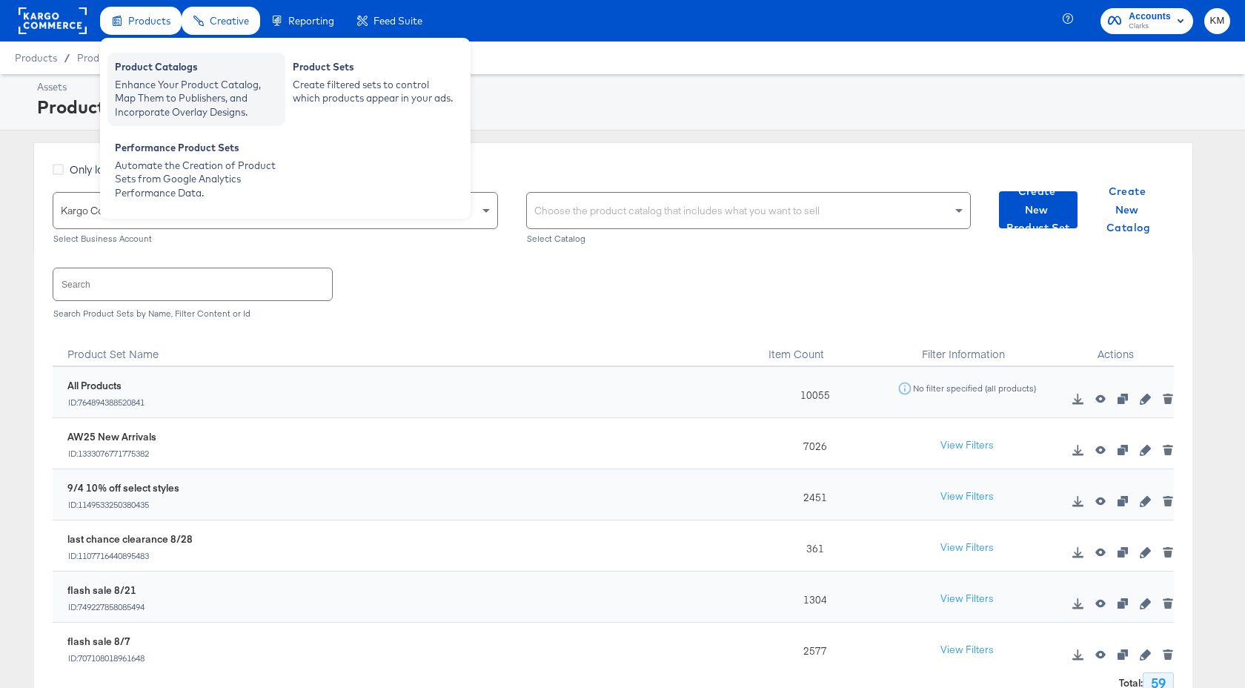
click at [165, 90] on div "Enhance Your Product Catalog, Map Them to Publishers, and Incorporate Overlay D…" at bounding box center [196, 98] width 163 height 41
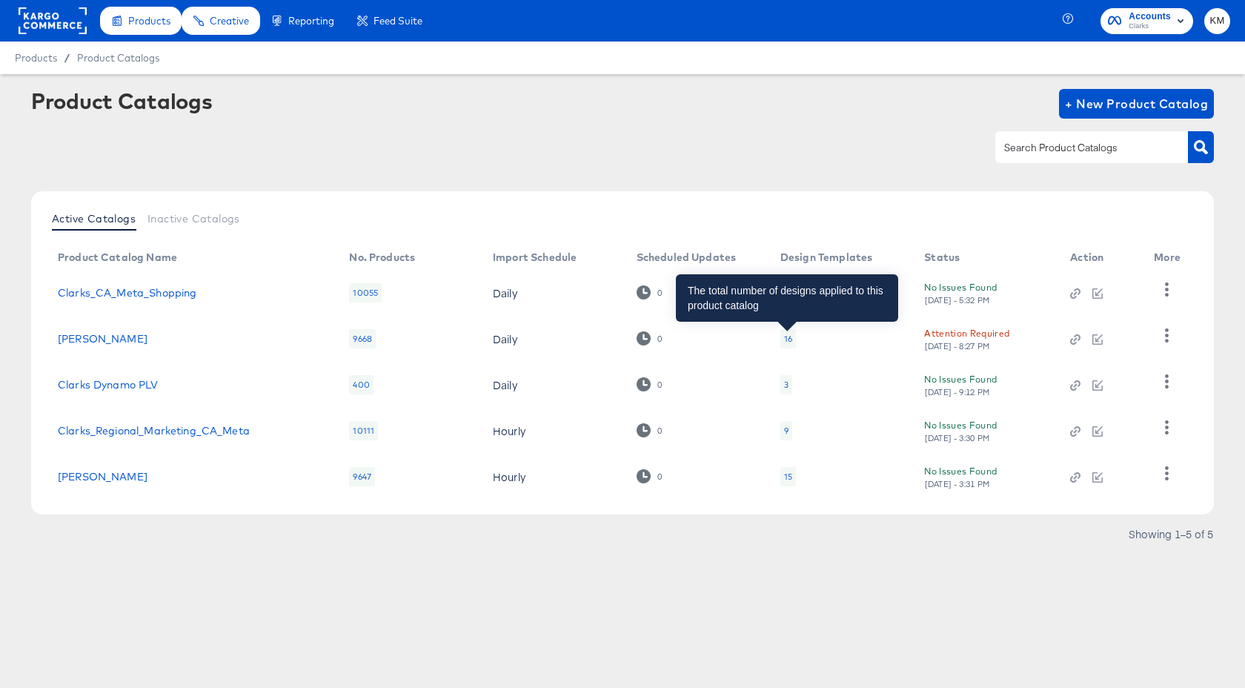
click at [784, 336] on div "16" at bounding box center [788, 339] width 8 height 12
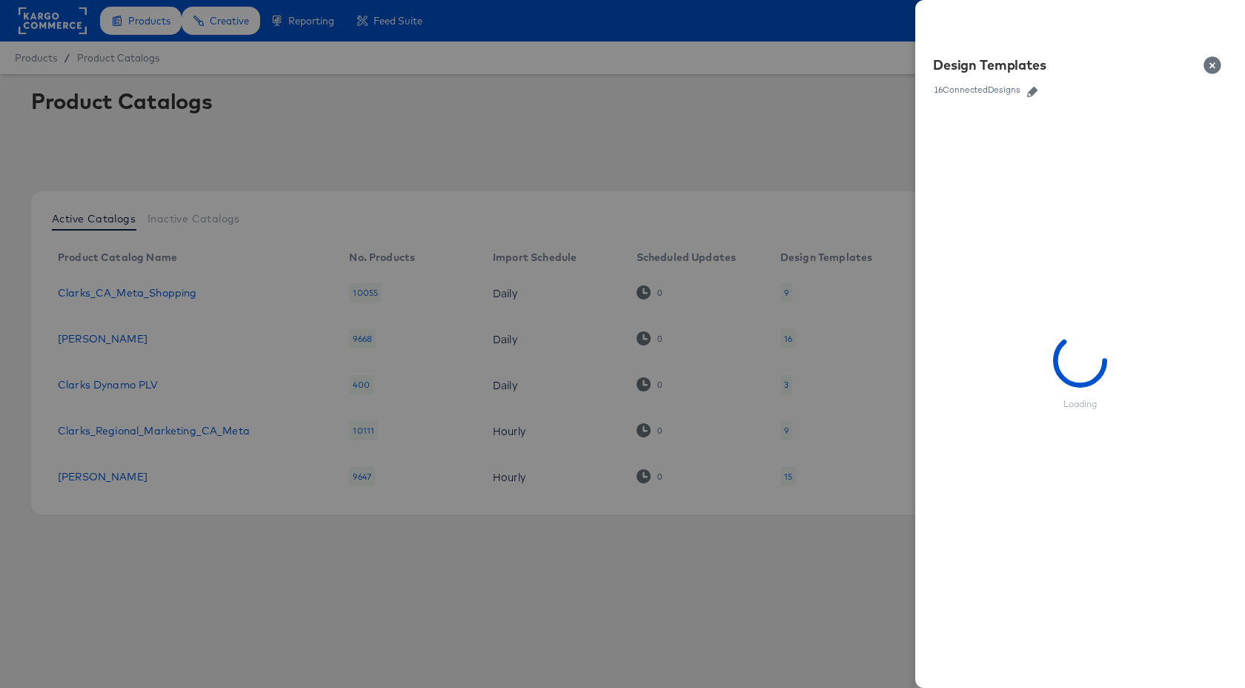
click at [1034, 88] on icon "button" at bounding box center [1032, 92] width 10 height 10
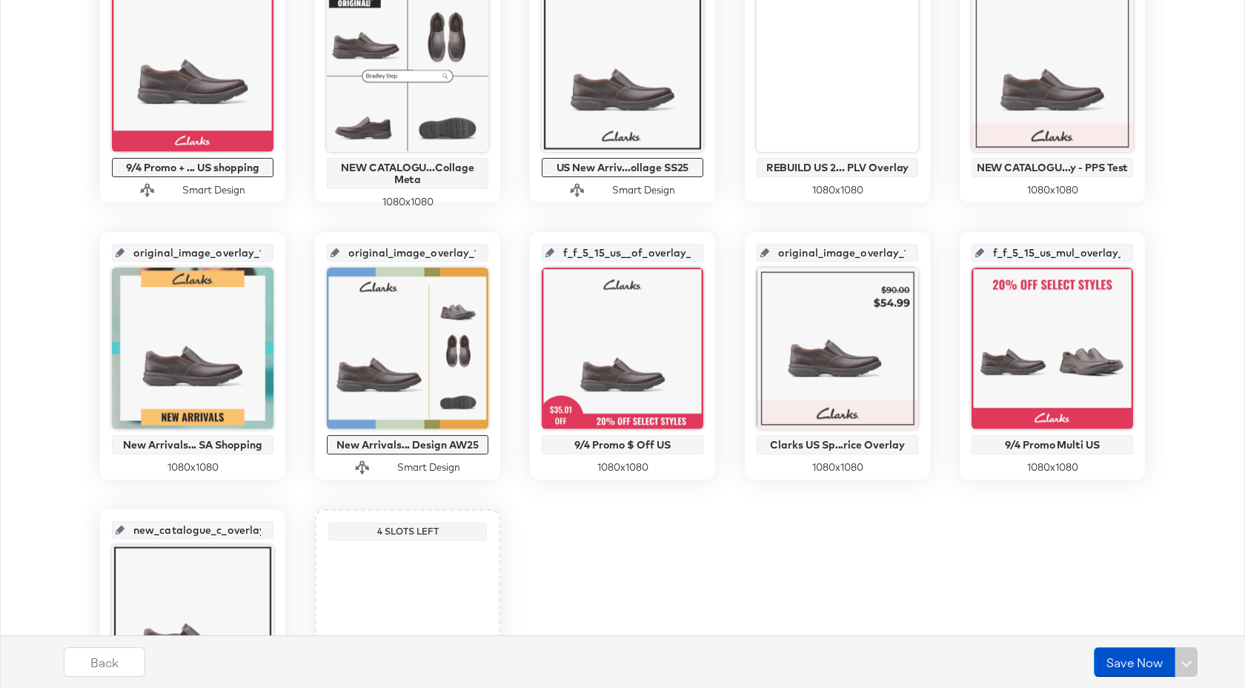
scroll to position [711, 0]
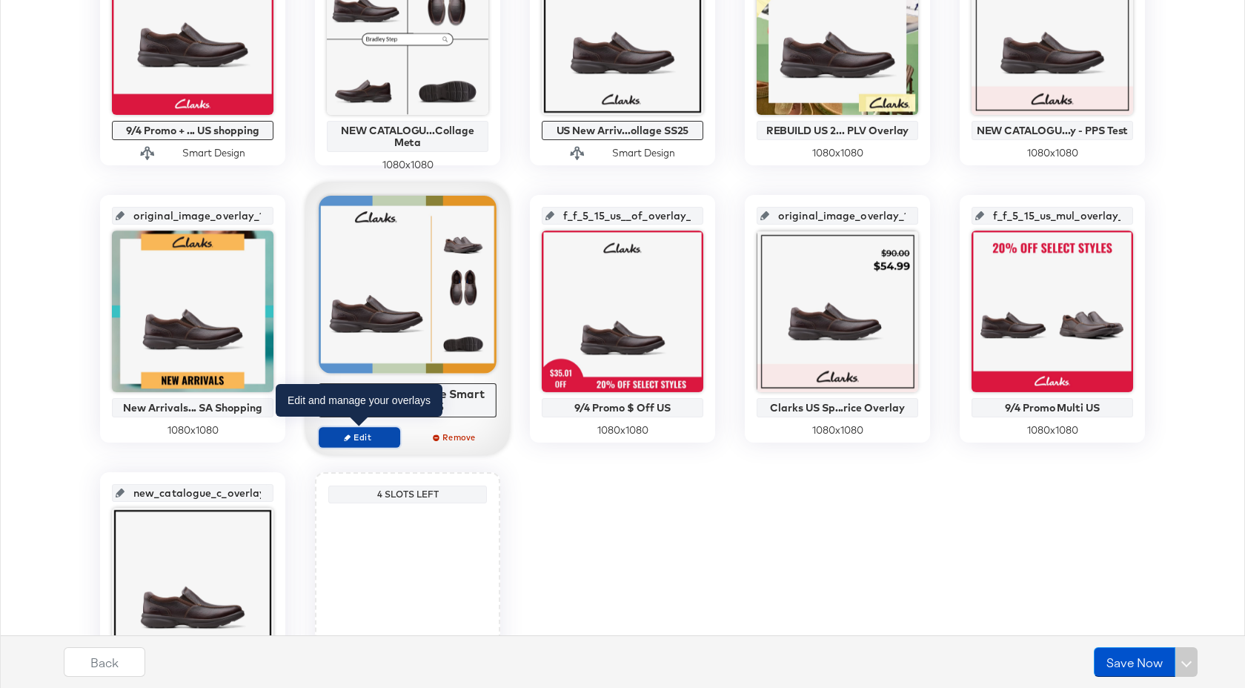
click at [372, 433] on span "Edit" at bounding box center [359, 436] width 68 height 11
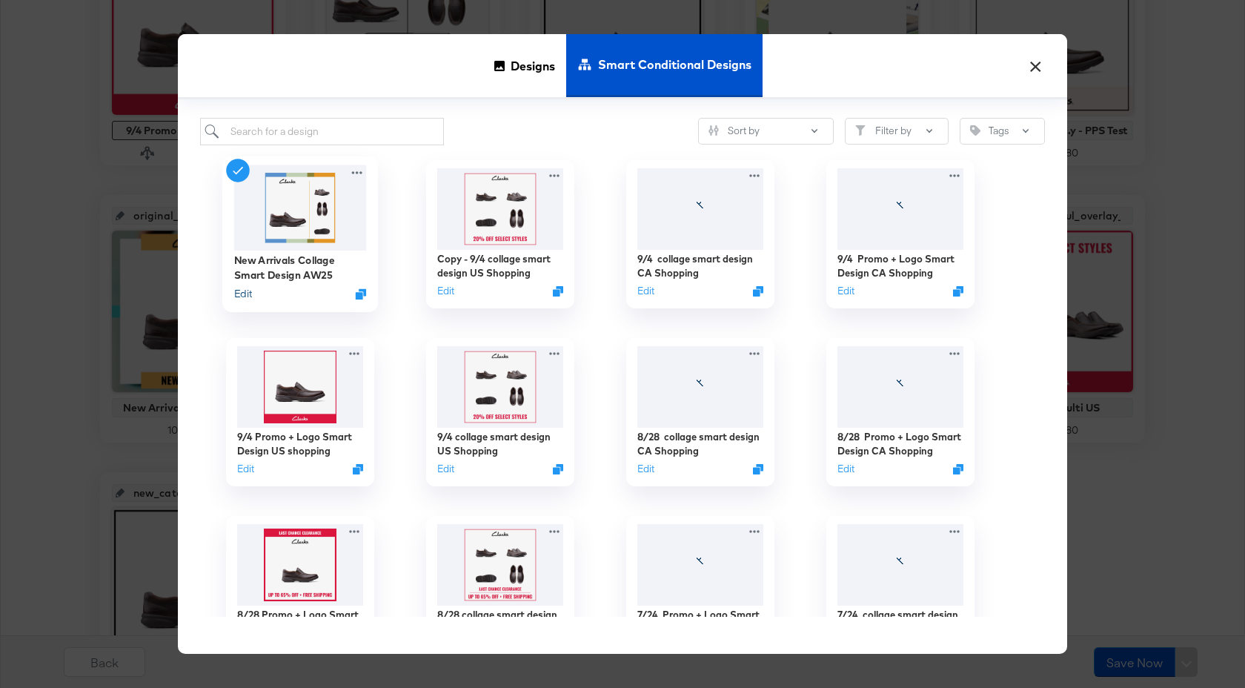
click at [242, 294] on button "Edit" at bounding box center [243, 294] width 18 height 14
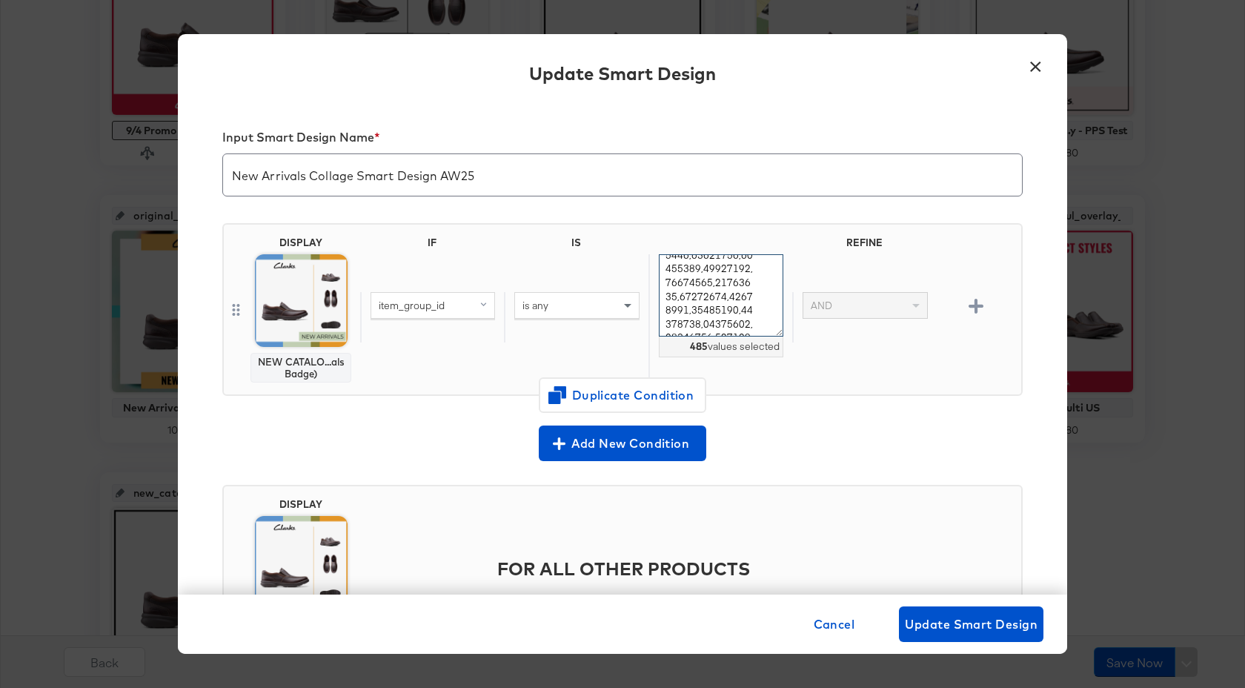
scroll to position [3687, 0]
drag, startPoint x: 667, startPoint y: 270, endPoint x: 771, endPoint y: 363, distance: 139.5
click at [771, 363] on div "485 values selected" at bounding box center [720, 317] width 144 height 126
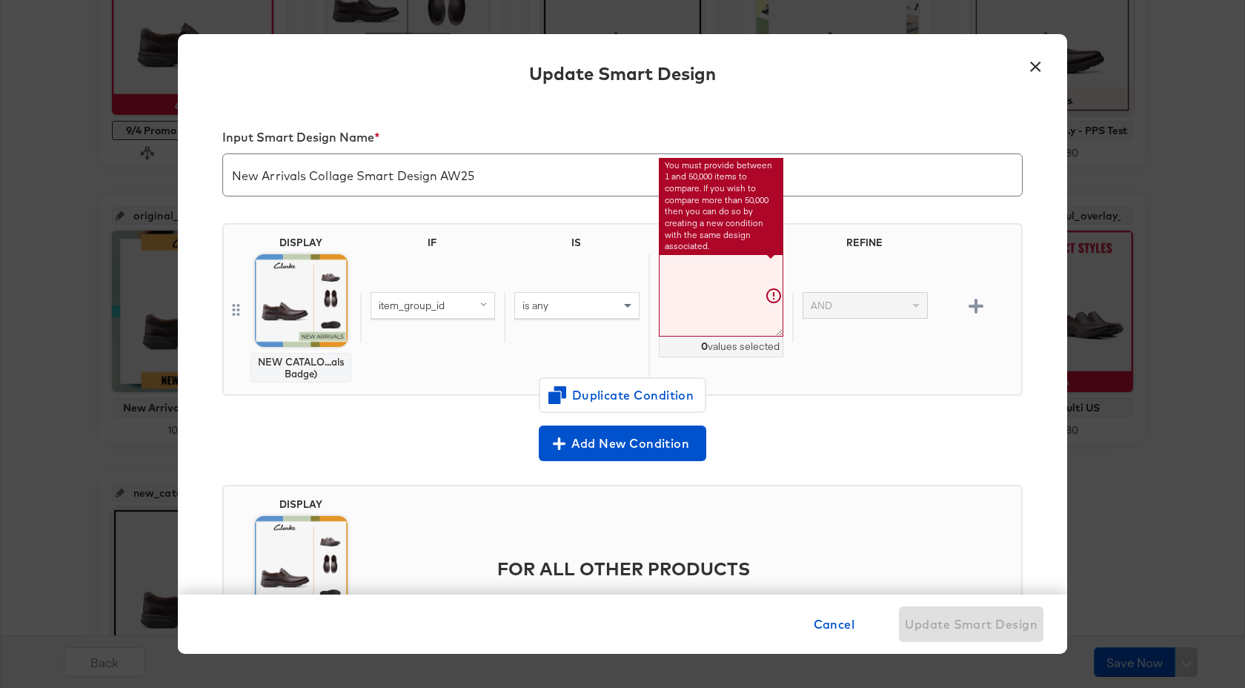
paste textarea "26184064,26184065,26184066,26184068,26184067,26184069,26184070,26183248,2618398…"
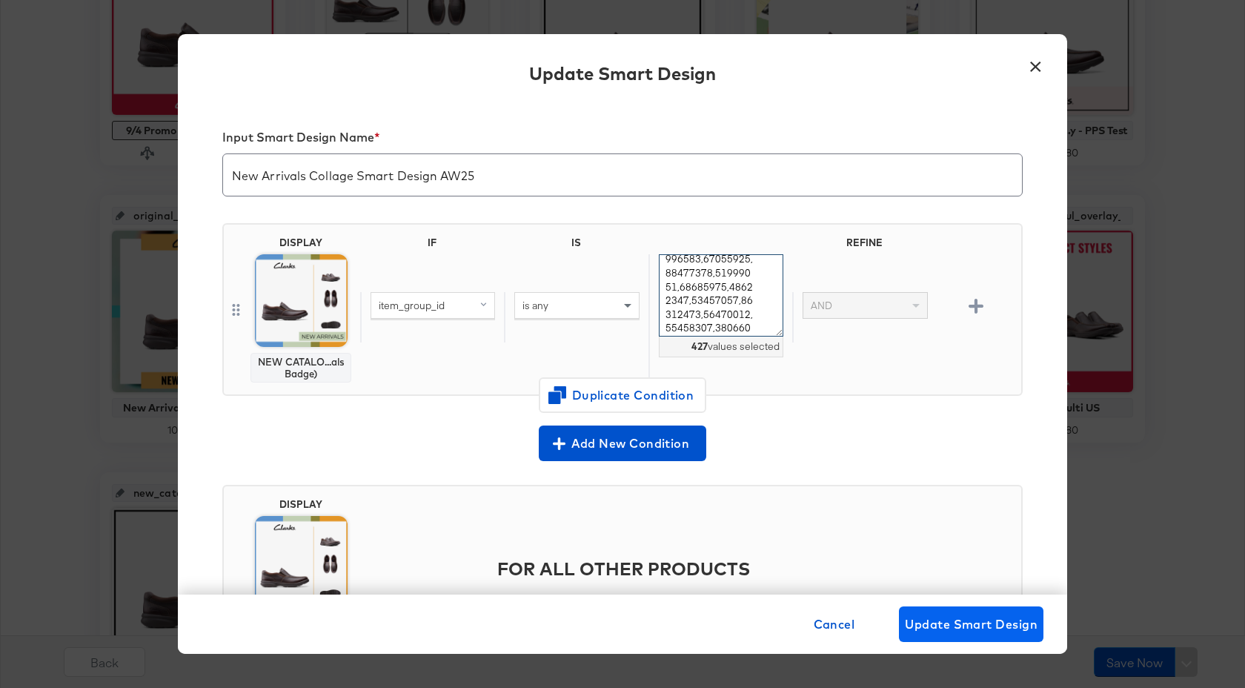
type textarea "26184064,26184065,26184066,26184068,26184067,26184069,26184070,26183248,2618398…"
click at [979, 624] on span "Update Smart Design" at bounding box center [971, 623] width 133 height 21
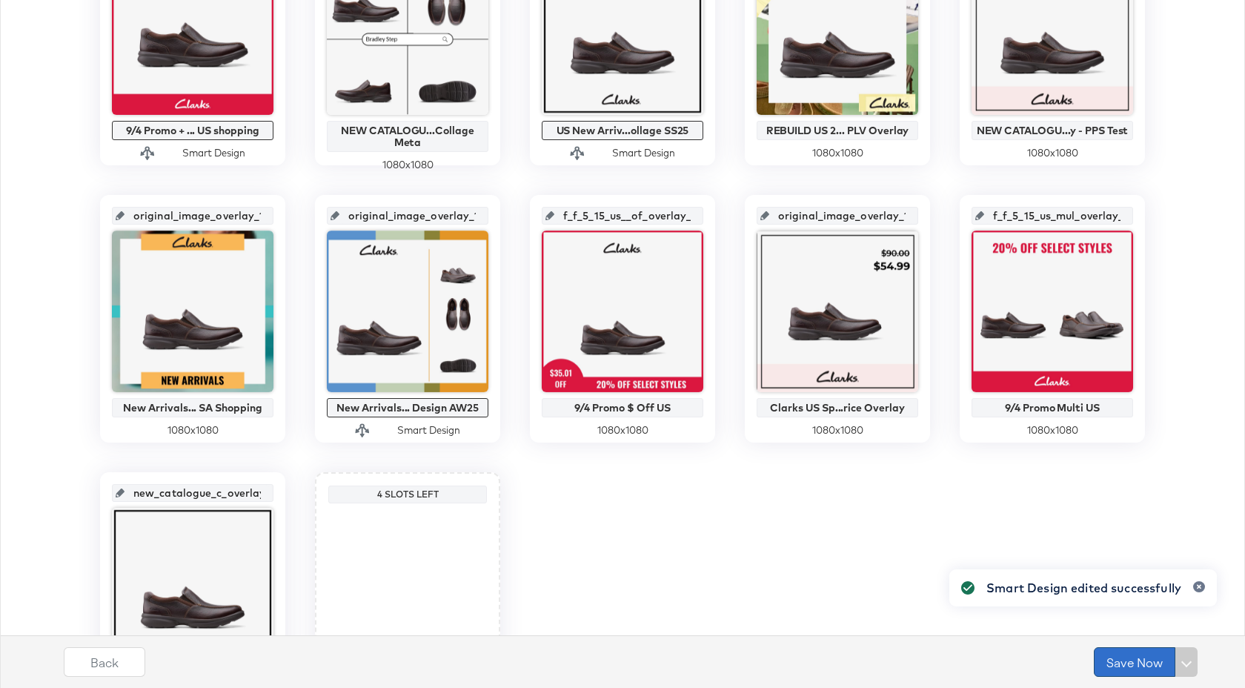
click at [1142, 659] on button "Save Now" at bounding box center [1134, 662] width 81 height 30
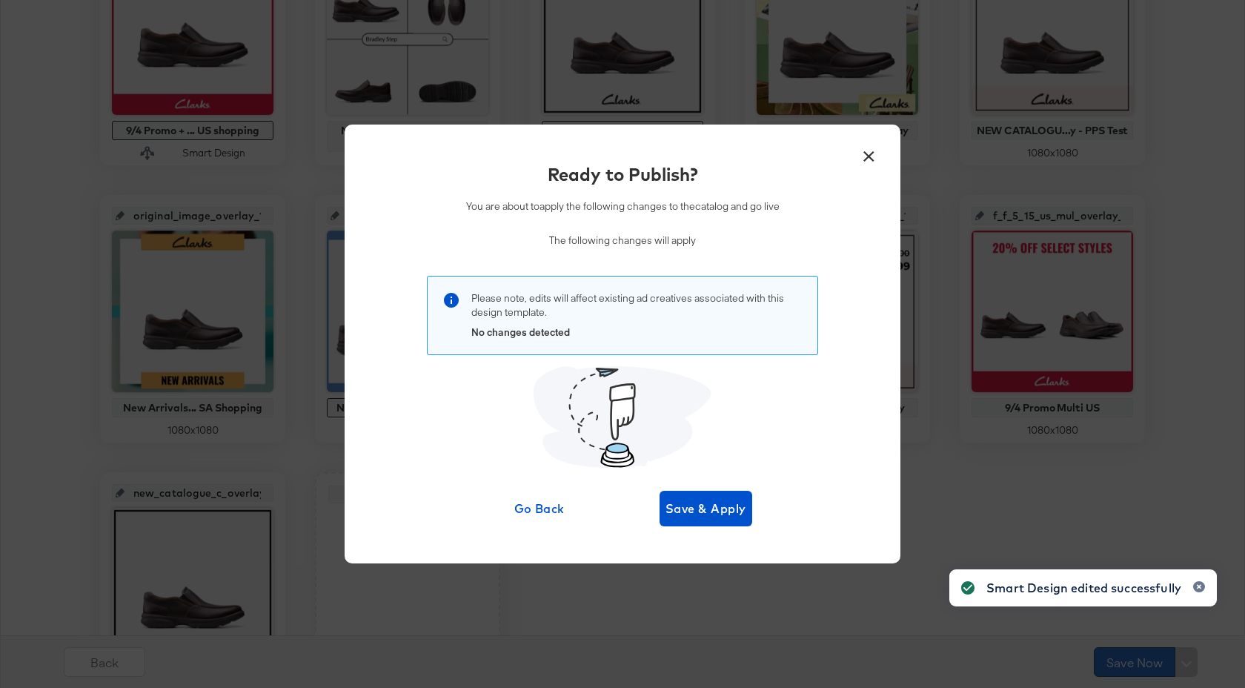
scroll to position [0, 0]
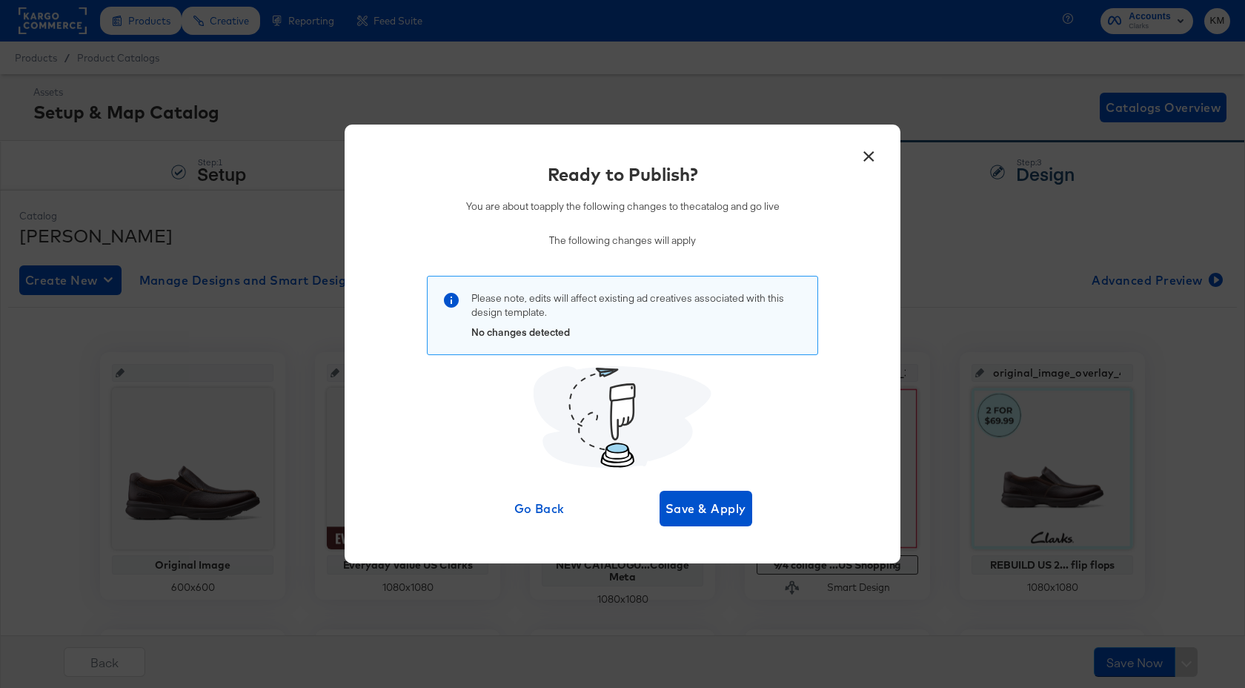
click at [751, 512] on div "Ready to Publish? You are about to apply the following changes to the catalog a…" at bounding box center [622, 344] width 511 height 365
click at [720, 507] on span "Save & Apply" at bounding box center [705, 508] width 81 height 21
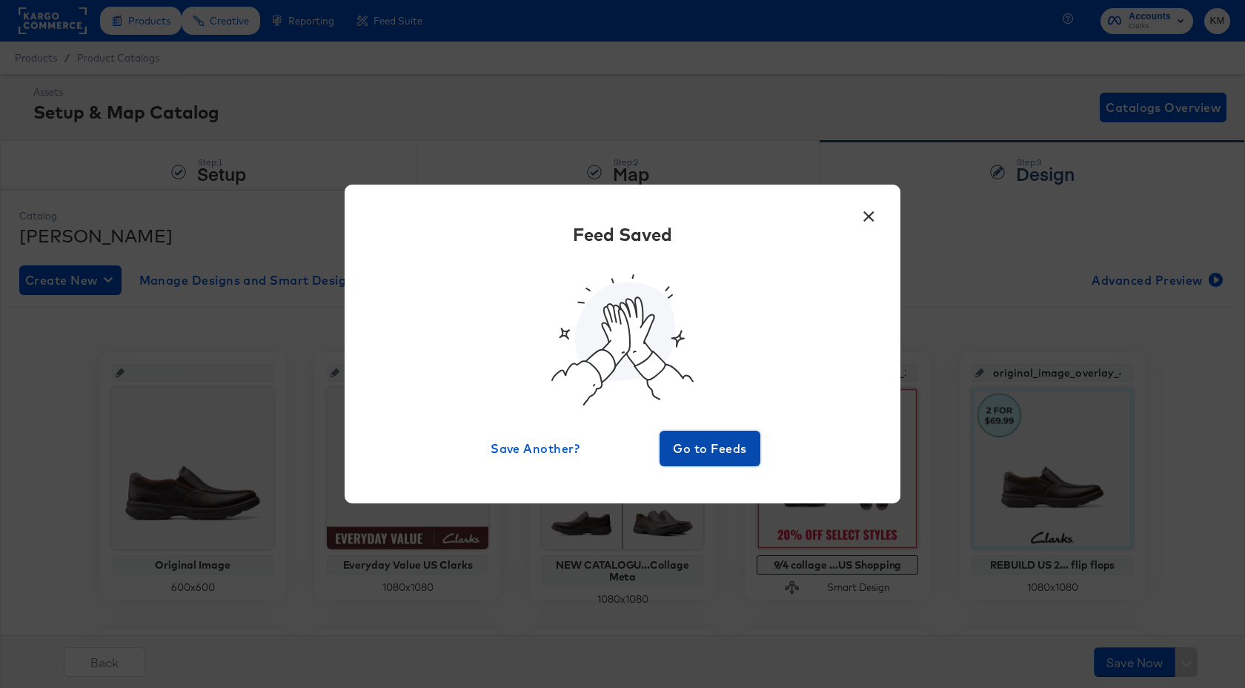
click at [714, 452] on span "Go to Feeds" at bounding box center [709, 448] width 89 height 21
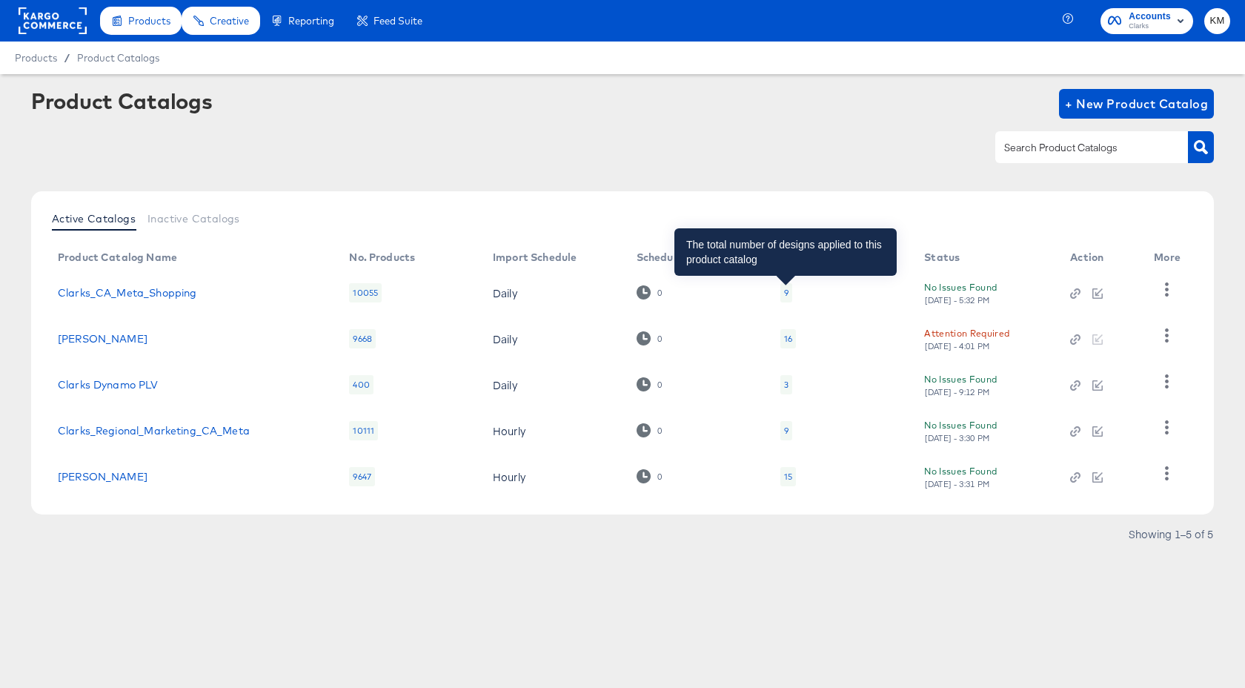
click at [784, 288] on div "9" at bounding box center [786, 293] width 4 height 12
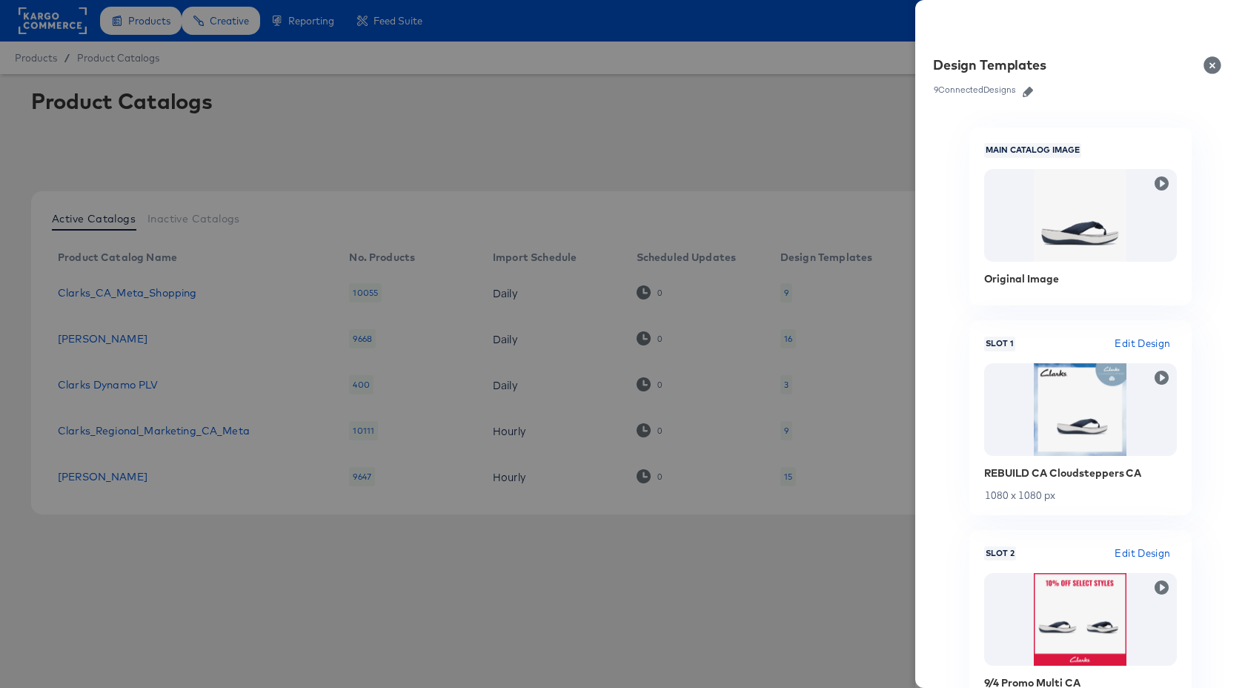
click at [1031, 91] on icon "button" at bounding box center [1027, 92] width 10 height 10
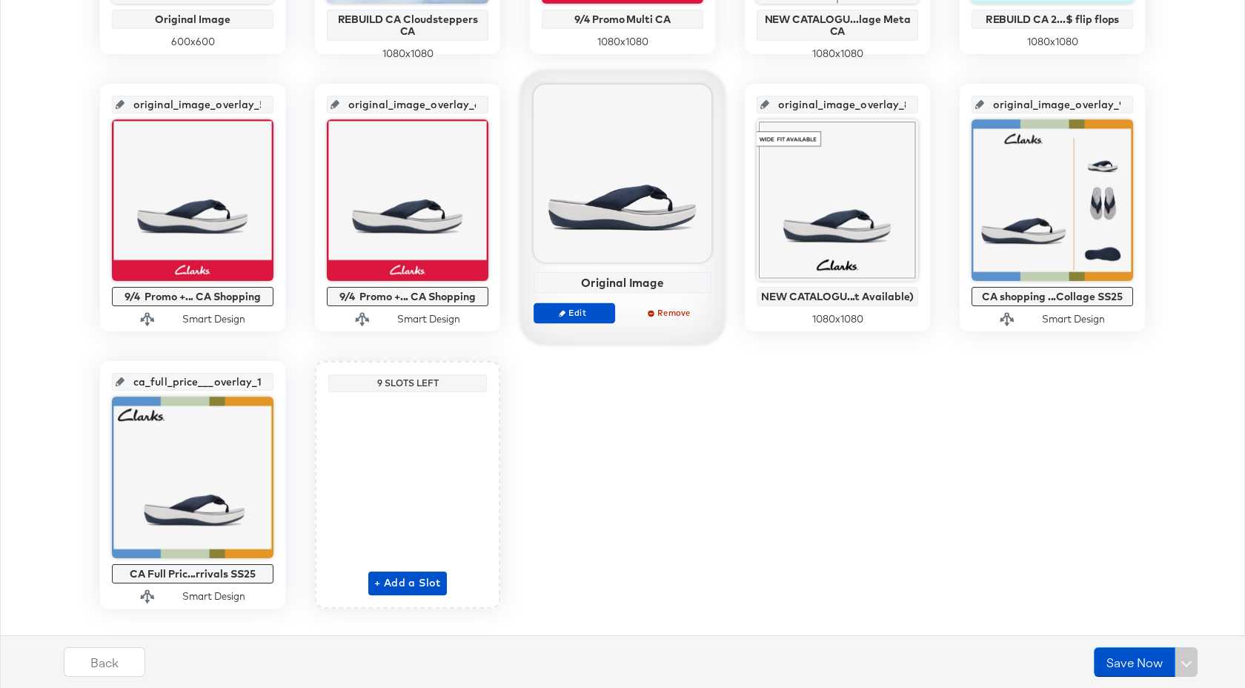
scroll to position [573, 0]
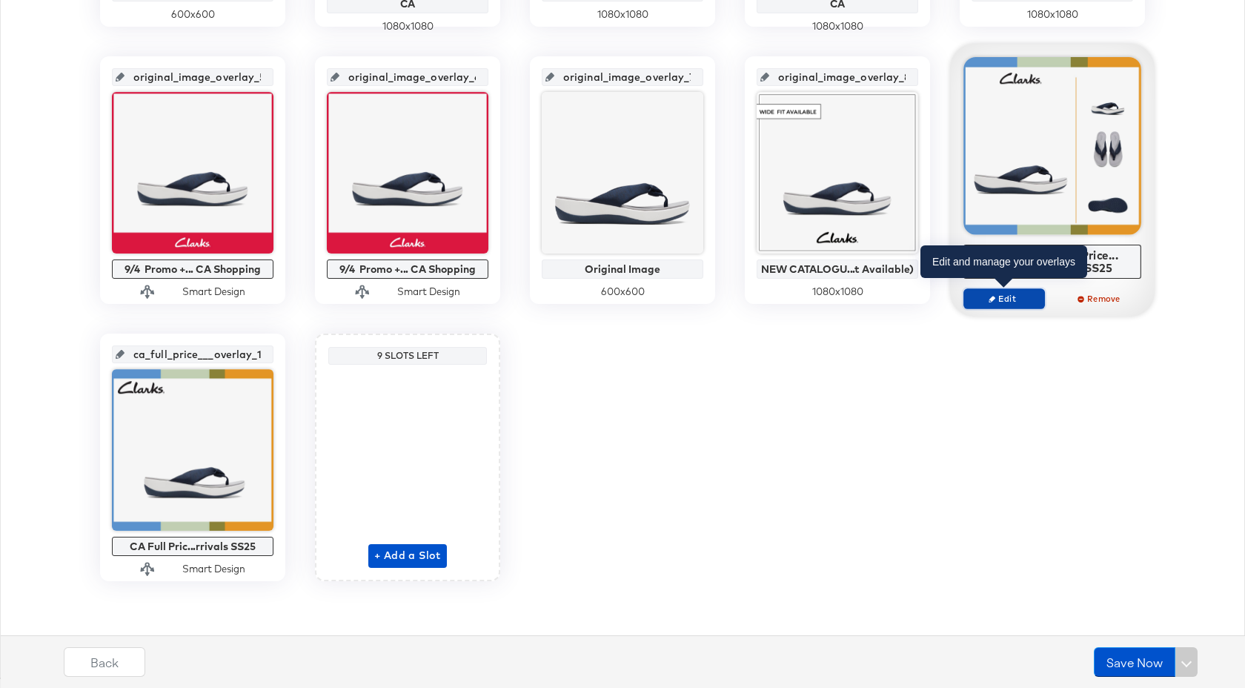
click at [1014, 297] on span "Edit" at bounding box center [1004, 298] width 68 height 11
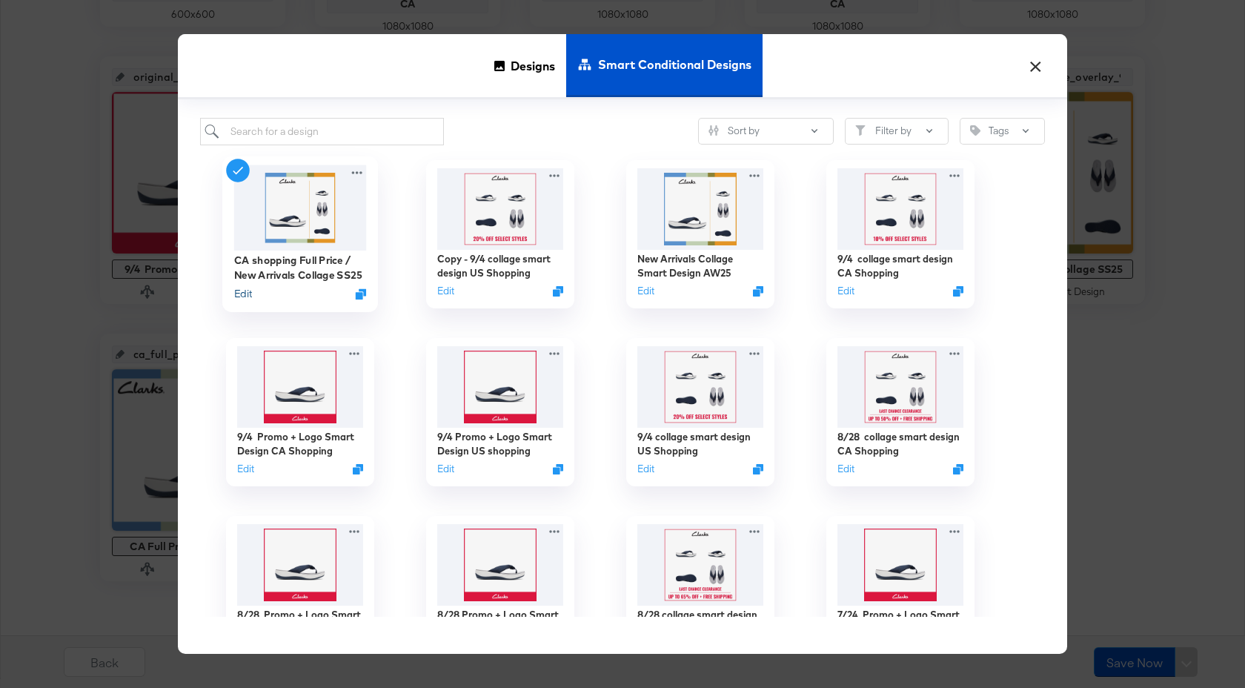
click at [248, 292] on button "Edit" at bounding box center [243, 294] width 18 height 14
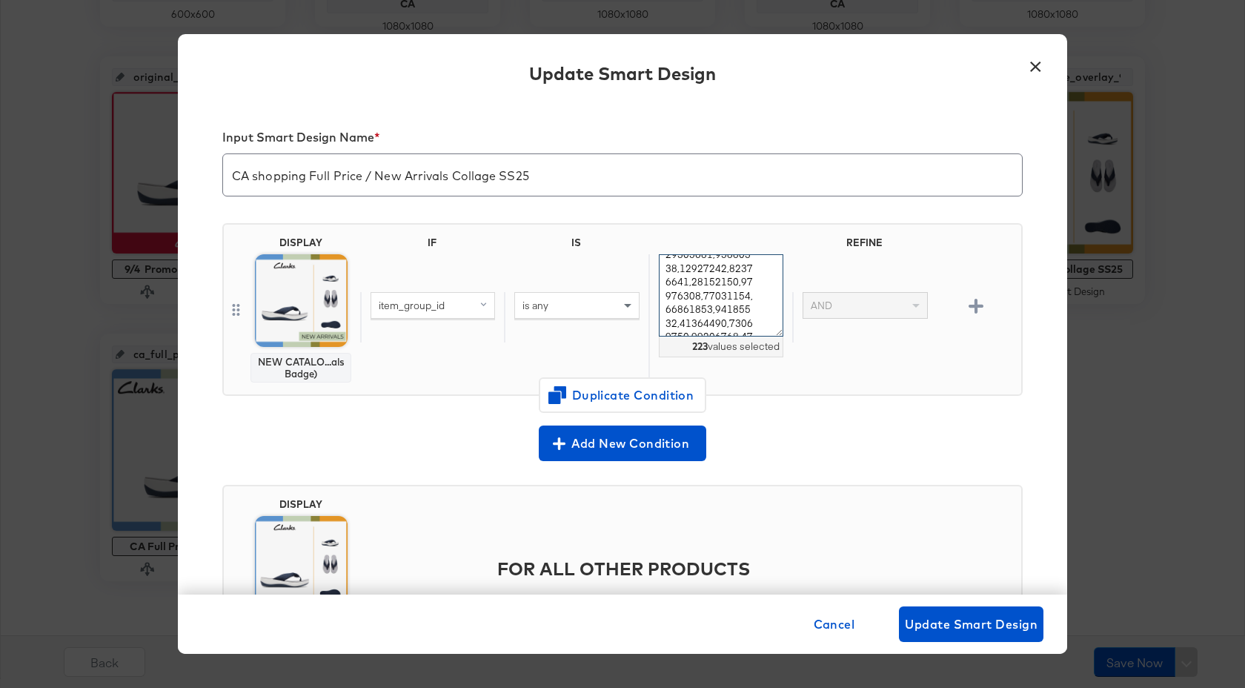
scroll to position [1665, 0]
drag, startPoint x: 666, startPoint y: 270, endPoint x: 812, endPoint y: 358, distance: 170.5
click at [812, 358] on div "item_group_id is any 223 values selected AND" at bounding box center [687, 317] width 655 height 126
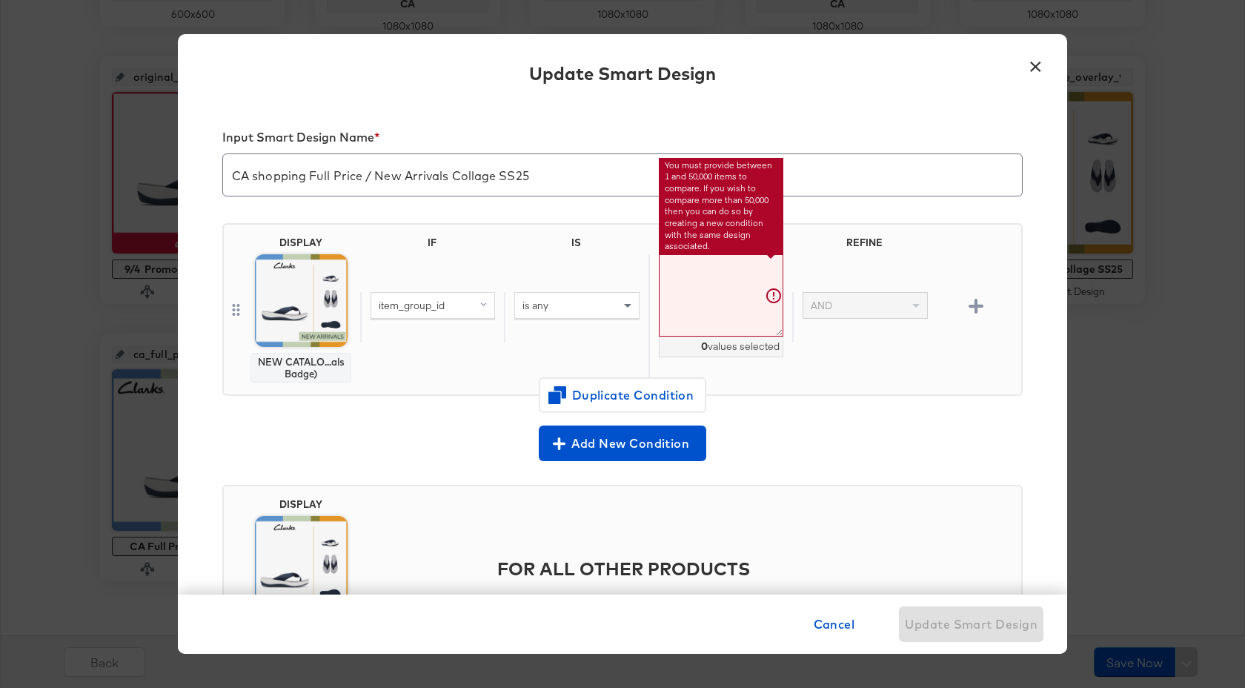
paste textarea "26184064,26184065,26184066,26184068,26184067,26184069,26184070,26183248,2618398…"
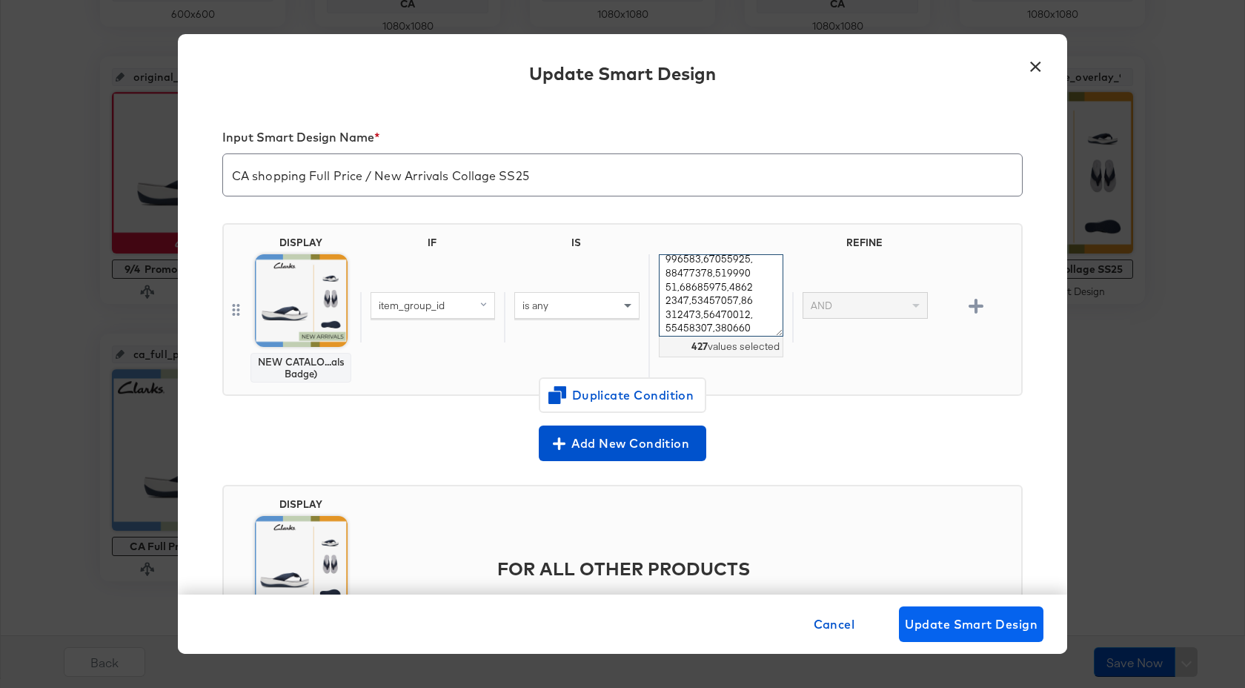
type textarea "26184064,26184065,26184066,26184068,26184067,26184069,26184070,26183248,2618398…"
click at [982, 622] on span "Update Smart Design" at bounding box center [971, 623] width 133 height 21
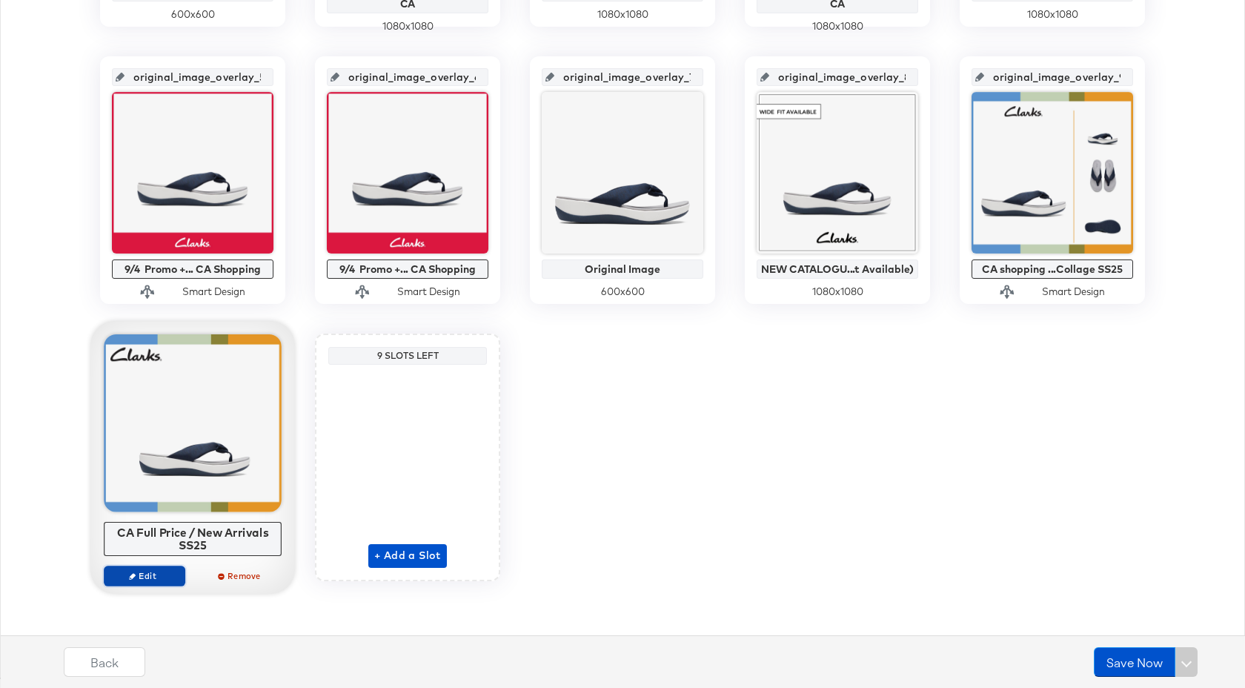
click at [162, 567] on button "Edit" at bounding box center [144, 575] width 81 height 21
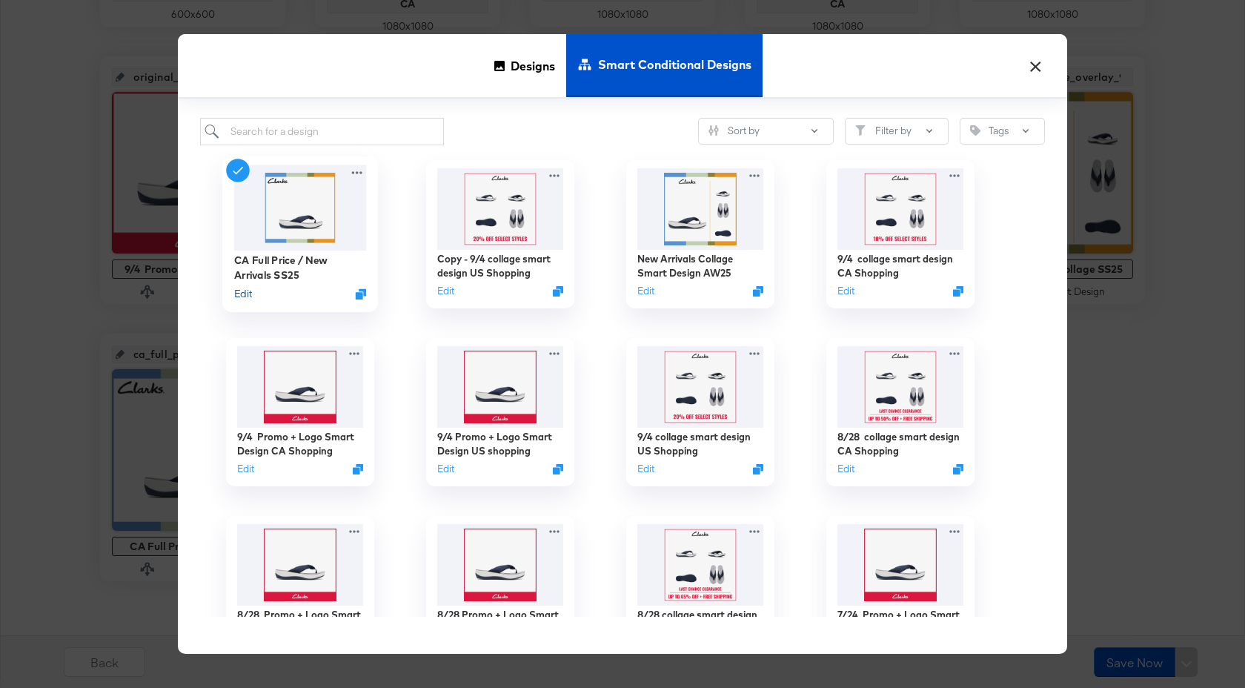
click at [242, 297] on button "Edit" at bounding box center [243, 294] width 18 height 14
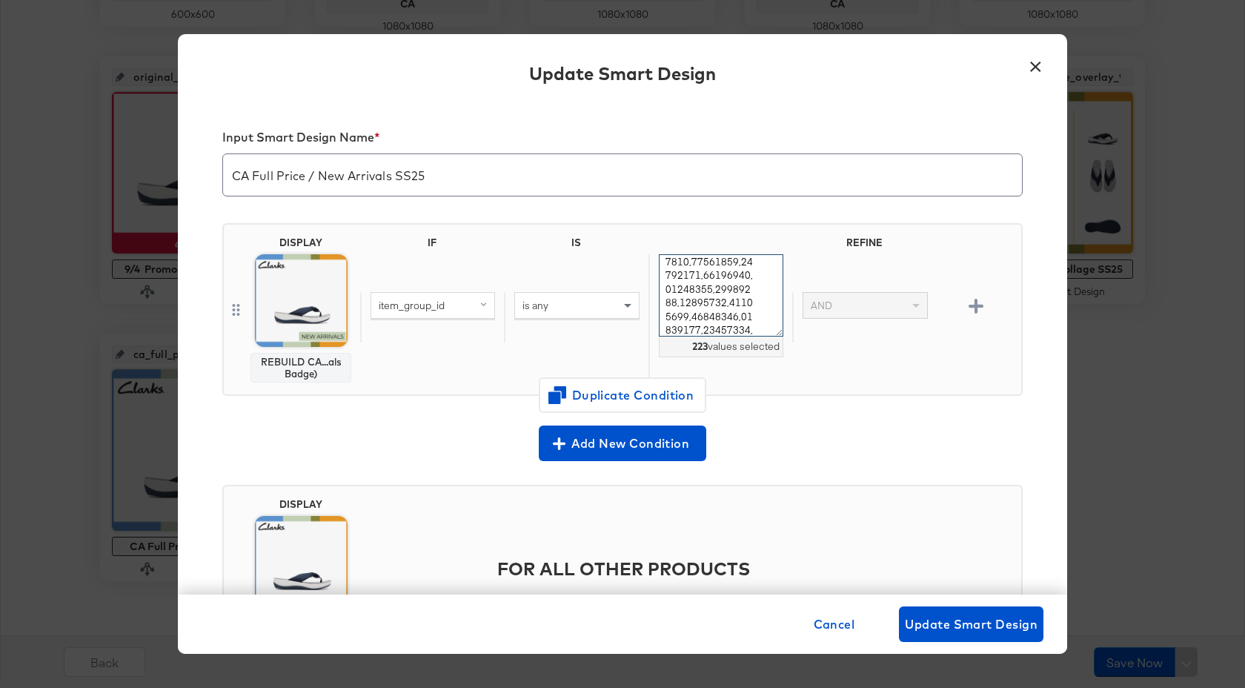
scroll to position [1665, 0]
drag, startPoint x: 665, startPoint y: 270, endPoint x: 785, endPoint y: 354, distance: 147.4
click at [785, 354] on div "223 values selected" at bounding box center [720, 317] width 144 height 126
paste textarea "26184064,26184065,26184066,26184068,26184067,26184069,26184070,26183248,2618398…"
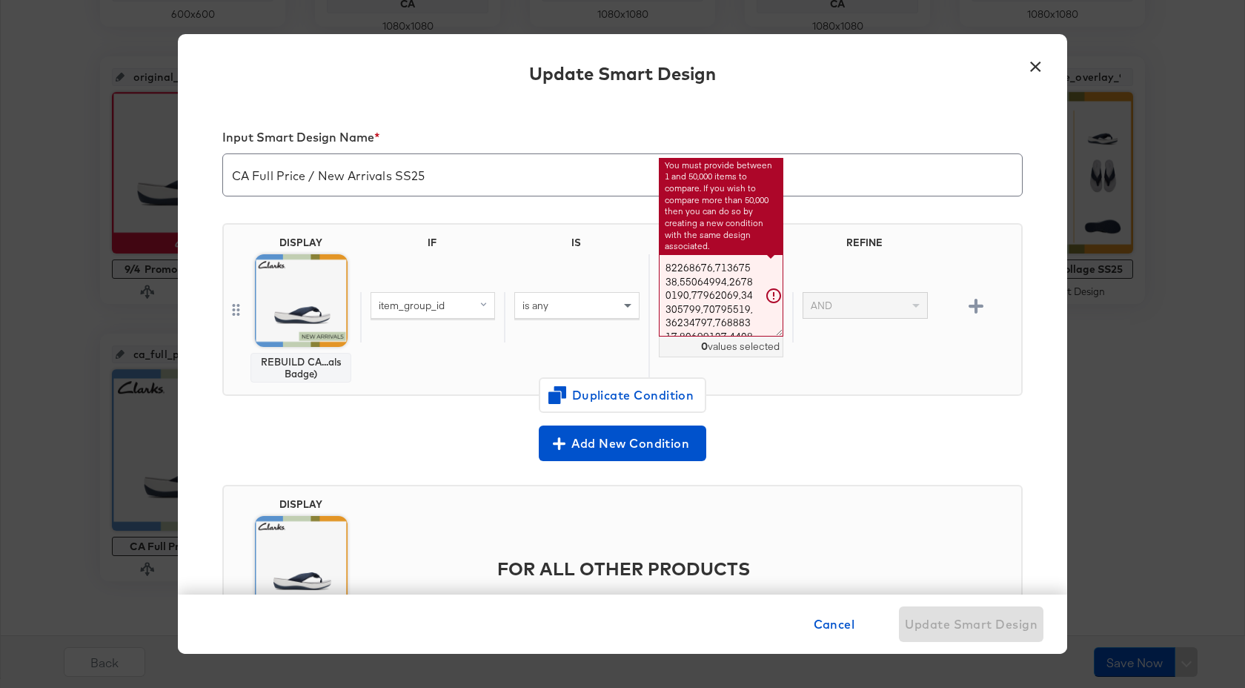
scroll to position [3241, 0]
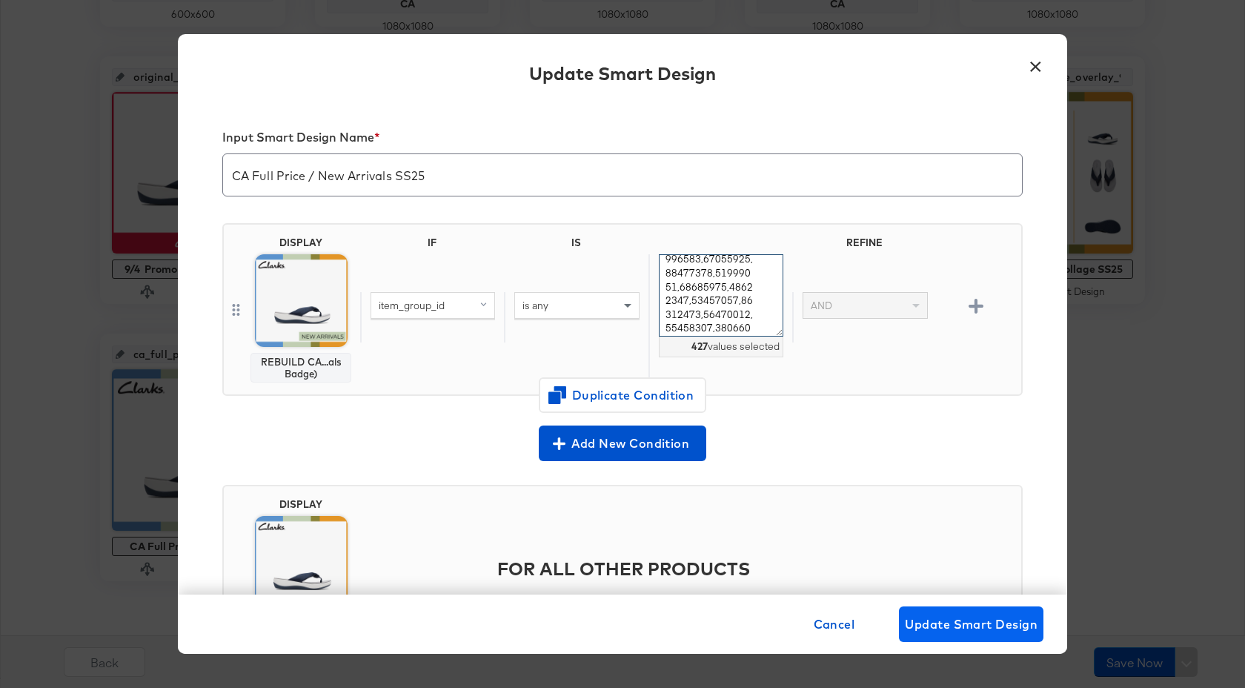
type textarea "26184064,26184065,26184066,26184068,26184067,26184069,26184070,26183248,2618398…"
click at [970, 622] on span "Update Smart Design" at bounding box center [971, 623] width 133 height 21
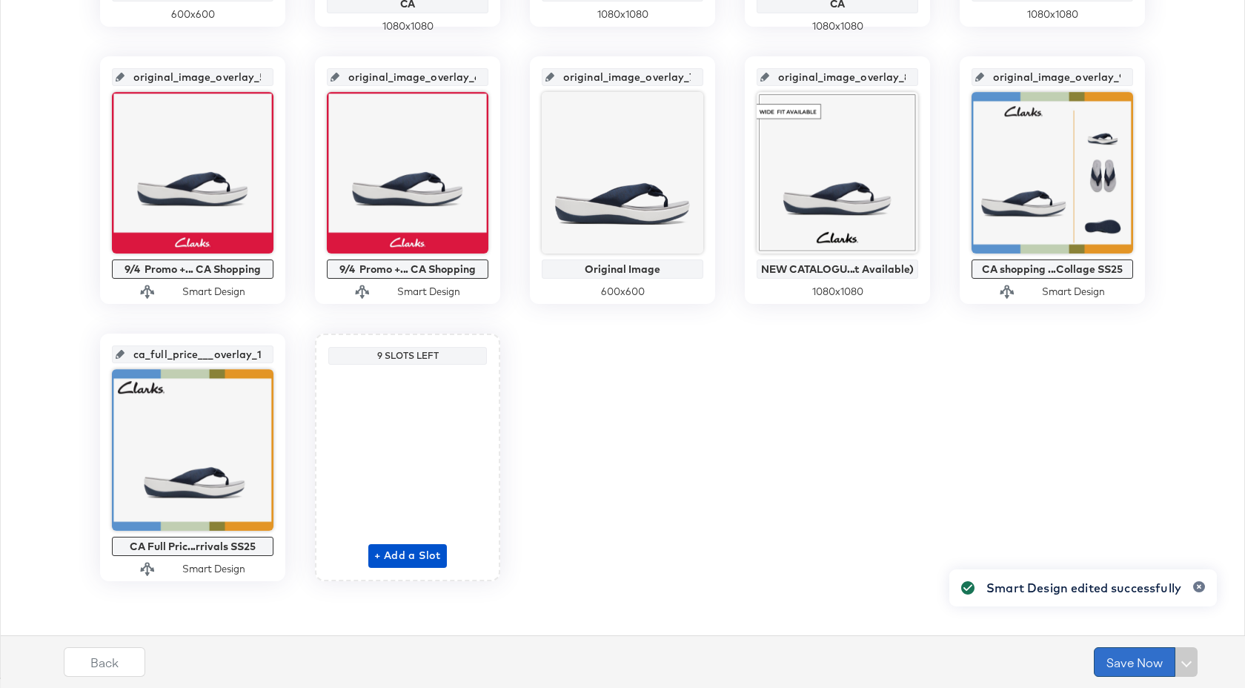
click at [1129, 660] on button "Save Now" at bounding box center [1134, 662] width 81 height 30
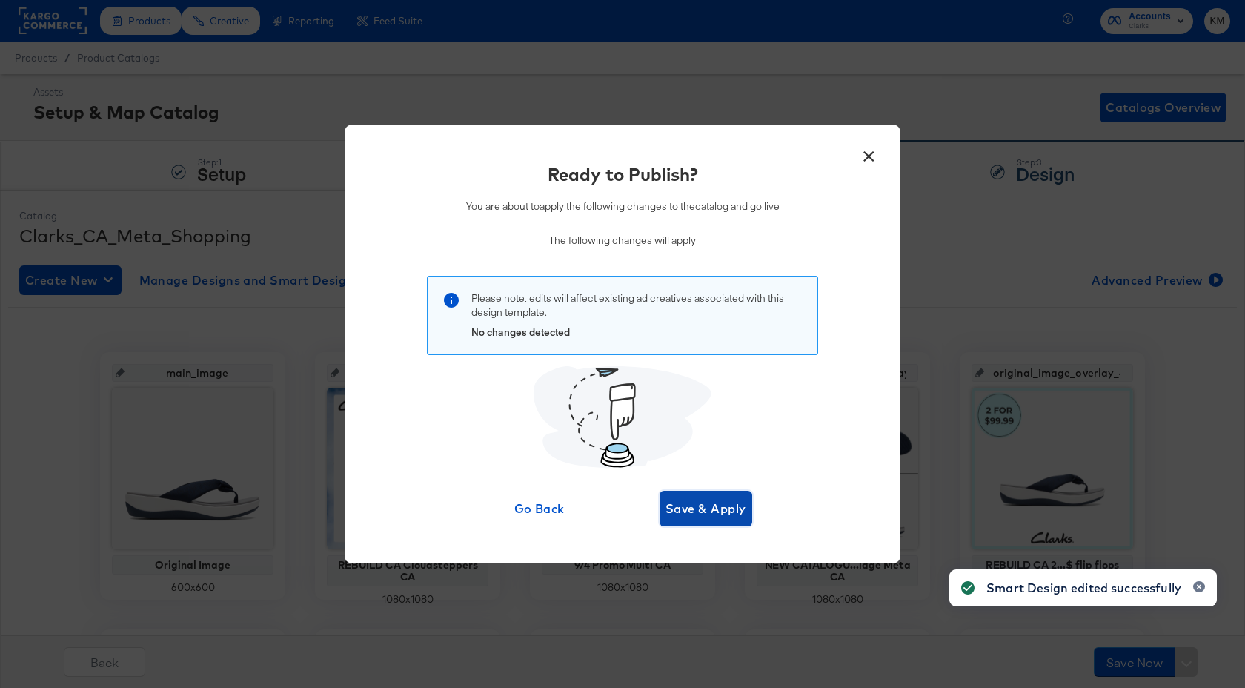
click at [721, 514] on span "Save & Apply" at bounding box center [705, 508] width 81 height 21
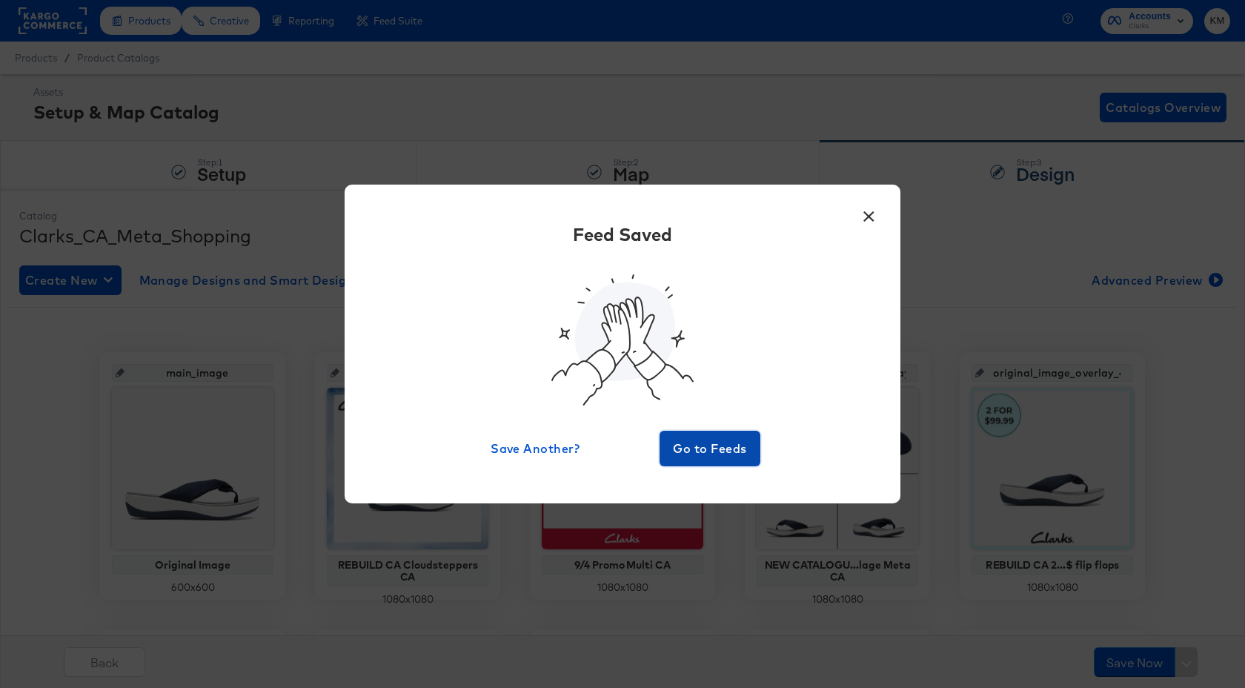
click at [725, 453] on span "Go to Feeds" at bounding box center [709, 448] width 89 height 21
